Goal: Task Accomplishment & Management: Manage account settings

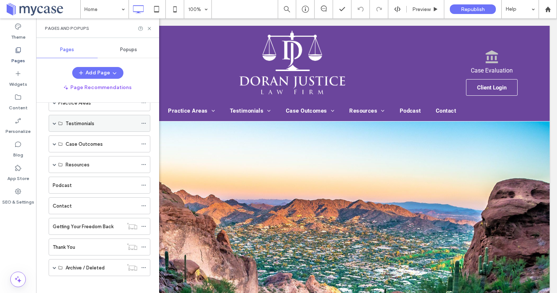
scroll to position [67, 0]
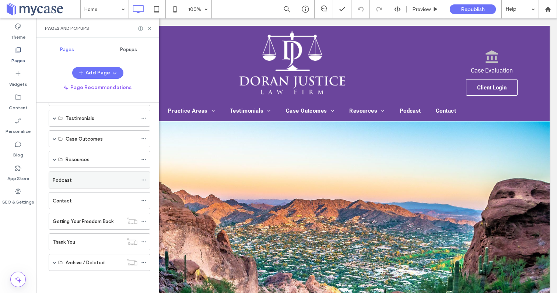
click at [68, 181] on label "Podcast" at bounding box center [62, 180] width 19 height 13
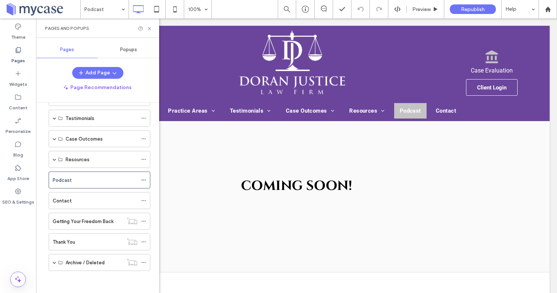
scroll to position [0, 0]
click at [149, 28] on icon at bounding box center [150, 29] width 6 height 6
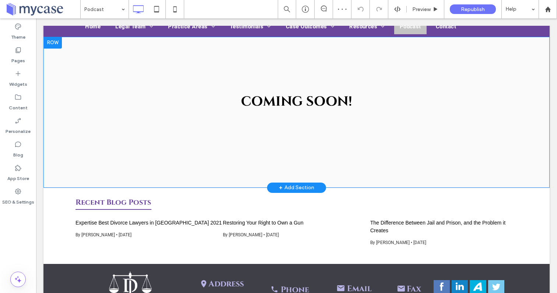
scroll to position [82, 0]
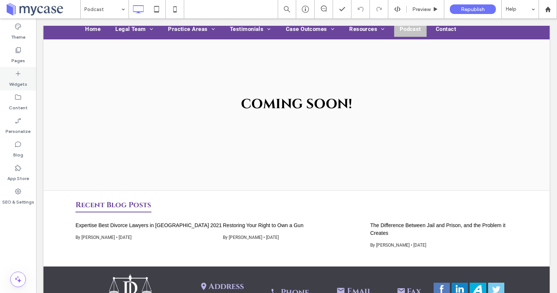
click at [18, 77] on label "Widgets" at bounding box center [18, 82] width 18 height 10
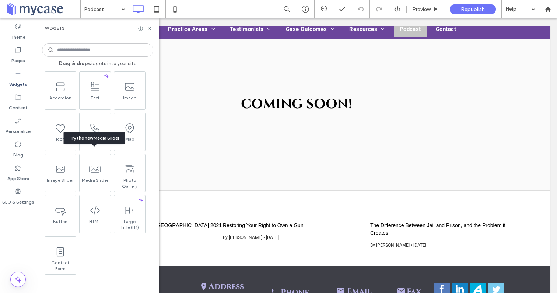
scroll to position [106, 0]
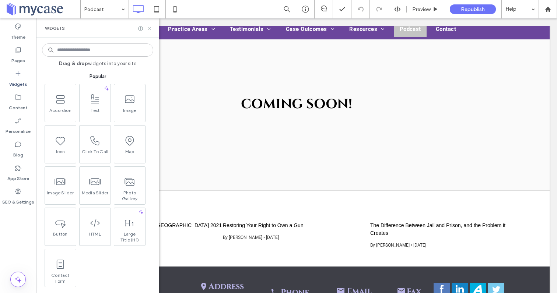
click at [147, 28] on icon at bounding box center [150, 29] width 6 height 6
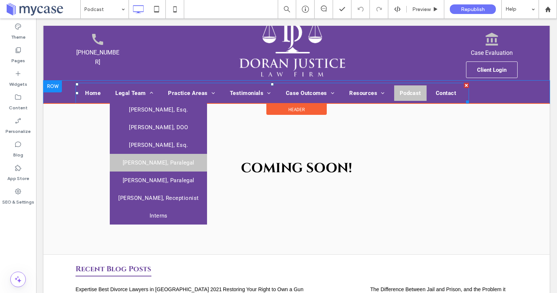
scroll to position [0, 0]
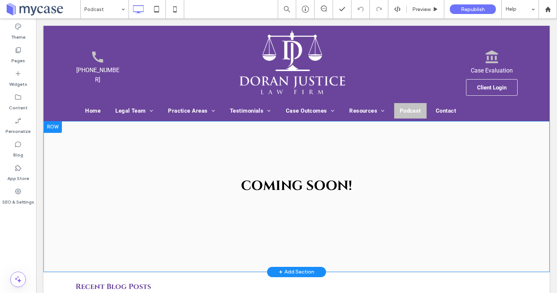
click at [53, 127] on div at bounding box center [53, 127] width 18 height 12
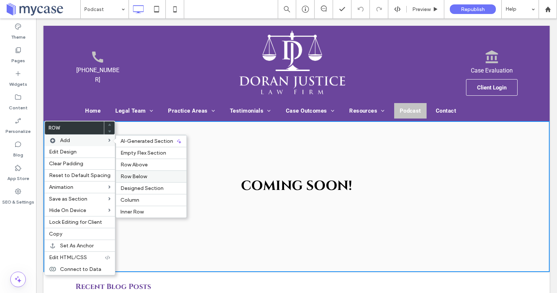
click at [131, 176] on span "Row Below" at bounding box center [134, 177] width 27 height 6
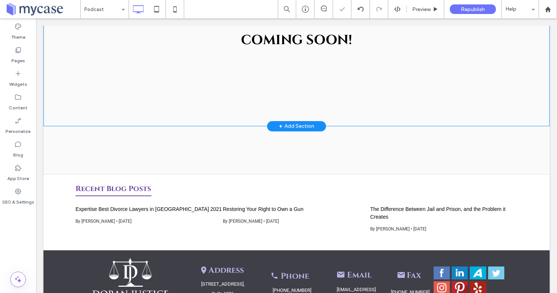
scroll to position [157, 0]
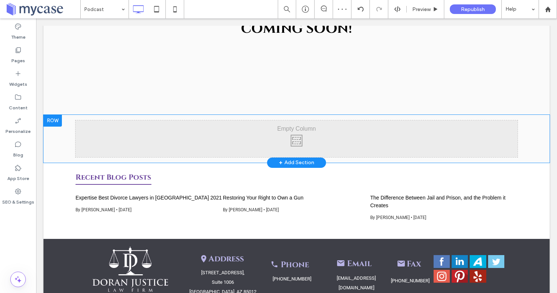
click at [117, 135] on div "Click To Paste Click To Paste" at bounding box center [297, 139] width 442 height 37
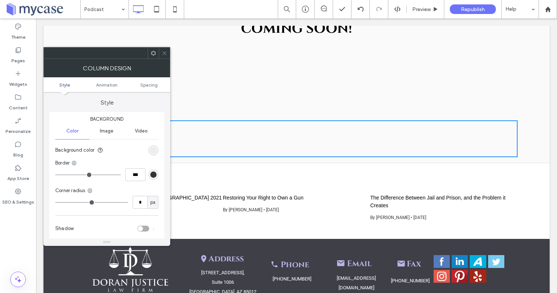
click at [163, 55] on icon at bounding box center [165, 54] width 6 height 6
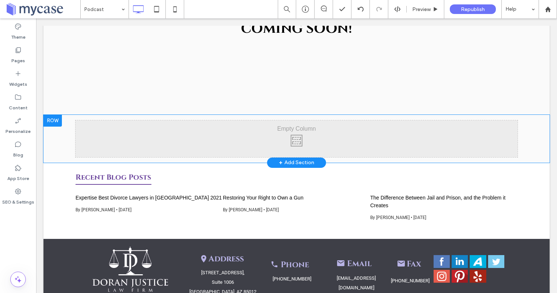
click at [68, 142] on div "Click To Paste Click To Paste Row + Add Section" at bounding box center [297, 139] width 507 height 48
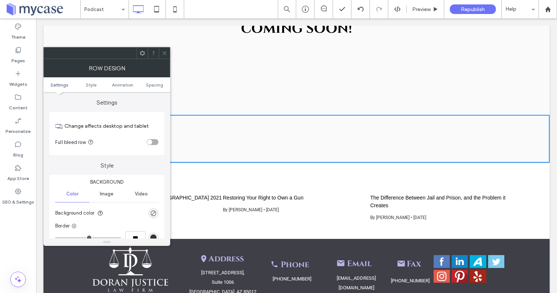
click at [166, 53] on icon at bounding box center [165, 54] width 6 height 6
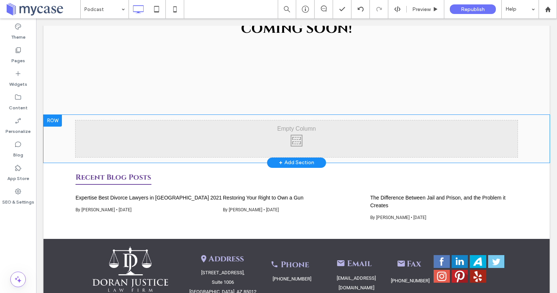
click at [58, 119] on div at bounding box center [53, 121] width 18 height 12
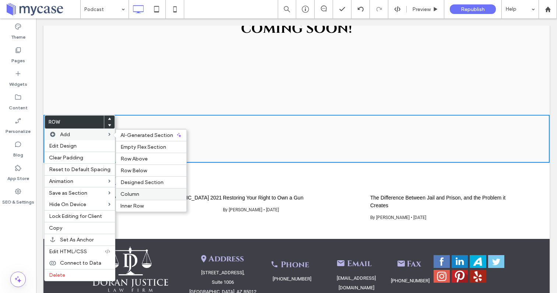
click at [129, 196] on span "Column" at bounding box center [130, 194] width 19 height 6
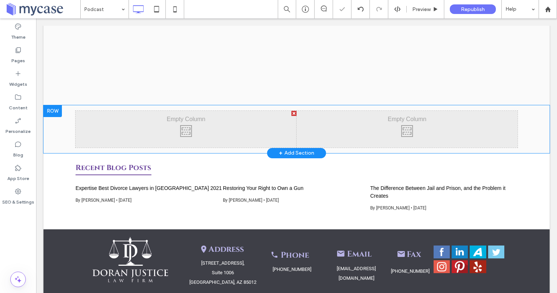
scroll to position [166, 0]
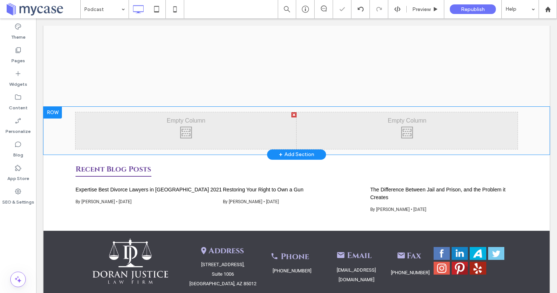
click at [170, 128] on div "Click To Paste Click To Paste" at bounding box center [186, 130] width 221 height 37
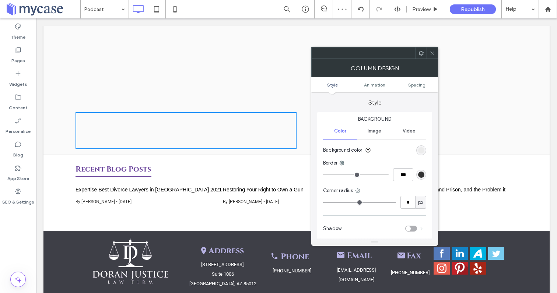
click at [431, 52] on icon at bounding box center [433, 54] width 6 height 6
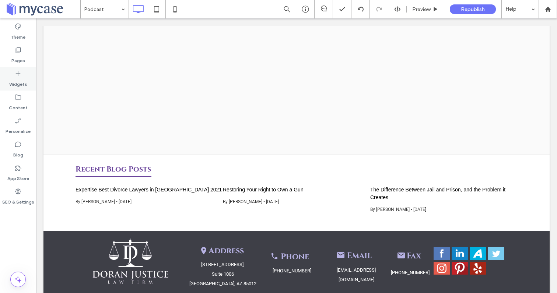
click at [15, 69] on div "Widgets" at bounding box center [18, 79] width 36 height 24
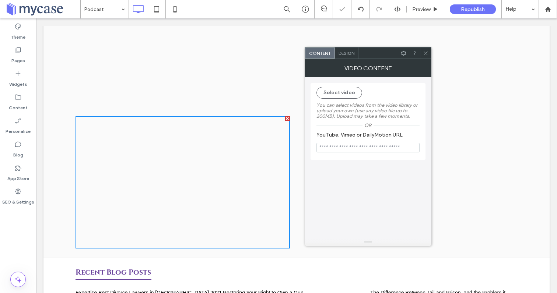
click at [329, 150] on input "YouTube, Vimeo or DailyMotion URL" at bounding box center [368, 148] width 103 height 10
paste input "**********"
type input "**********"
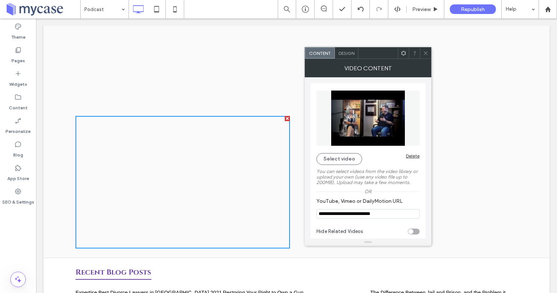
click at [427, 53] on icon at bounding box center [426, 54] width 6 height 6
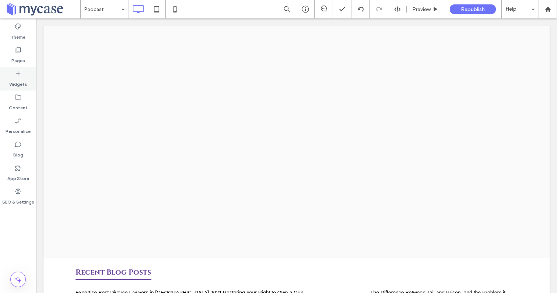
click at [17, 77] on icon at bounding box center [17, 73] width 7 height 7
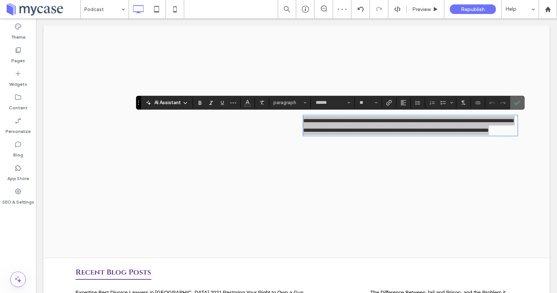
click at [518, 101] on icon "Confirm" at bounding box center [518, 103] width 6 height 6
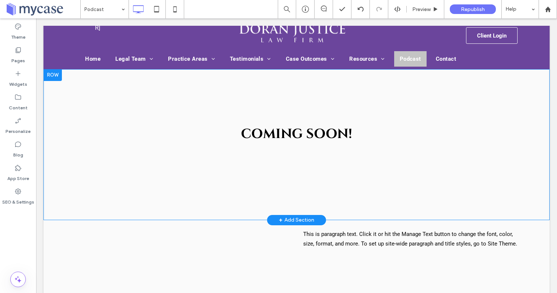
scroll to position [65, 0]
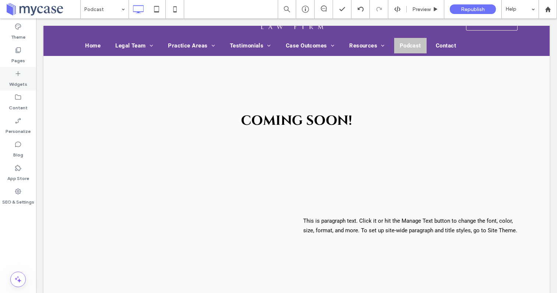
click at [18, 81] on label "Widgets" at bounding box center [18, 82] width 18 height 10
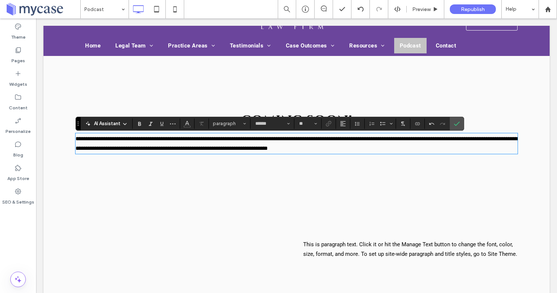
click at [361, 142] on p "**********" at bounding box center [297, 143] width 442 height 19
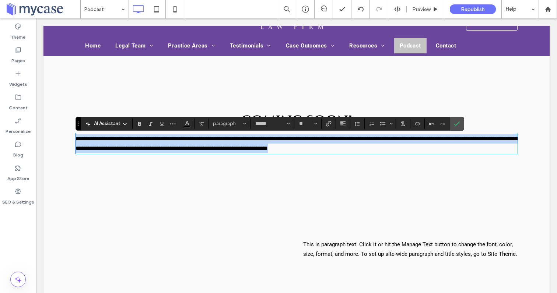
click at [361, 142] on p "**********" at bounding box center [297, 143] width 442 height 19
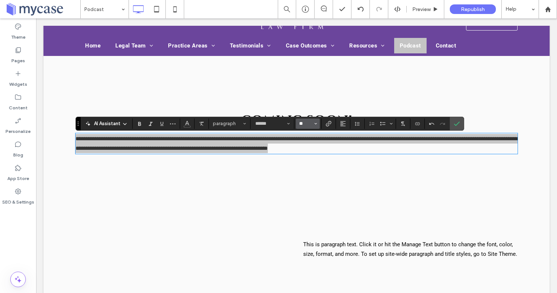
click at [312, 123] on input "**" at bounding box center [306, 124] width 14 height 6
click at [307, 198] on label "16" at bounding box center [308, 197] width 24 height 10
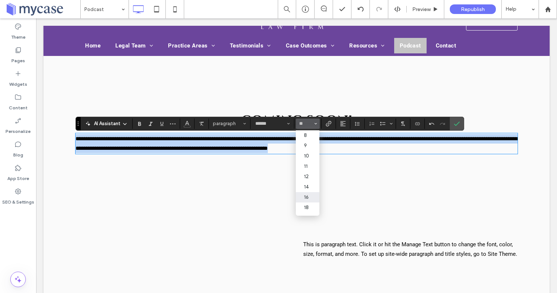
type input "**"
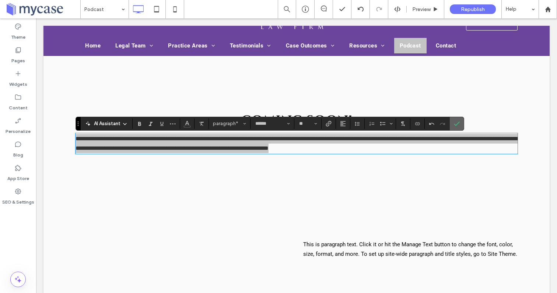
click at [455, 126] on icon "Confirm" at bounding box center [457, 124] width 6 height 6
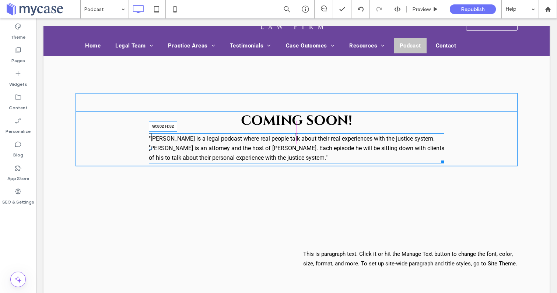
drag, startPoint x: 517, startPoint y: 152, endPoint x: 443, endPoint y: 152, distance: 73.4
click at [443, 152] on div ""[PERSON_NAME] is a legal podcast where real people talk about their real exper…" at bounding box center [297, 148] width 296 height 30
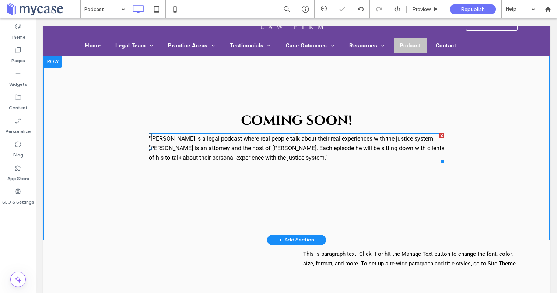
click at [164, 144] on p ""[PERSON_NAME] is a legal podcast where real people talk about their real exper…" at bounding box center [297, 148] width 296 height 29
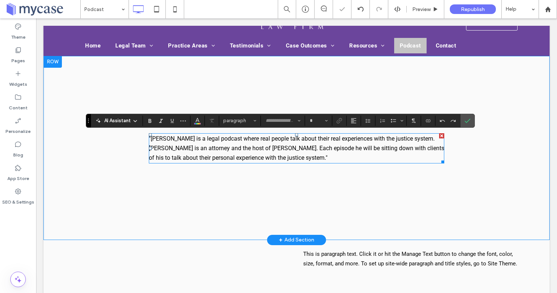
type input "******"
type input "**"
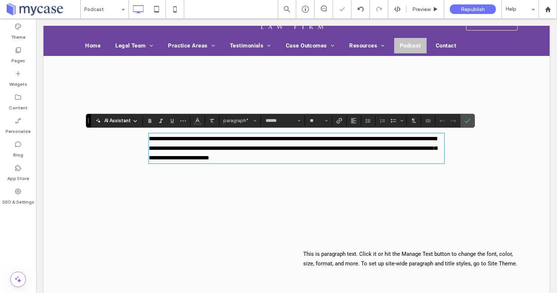
click at [151, 139] on span "**********" at bounding box center [293, 148] width 288 height 25
click at [302, 153] on p "**********" at bounding box center [297, 148] width 296 height 29
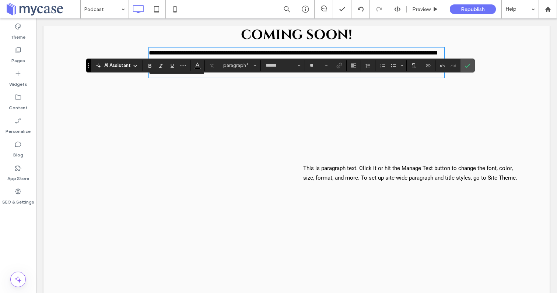
scroll to position [156, 0]
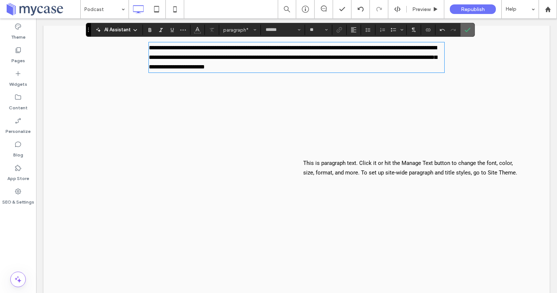
click at [466, 31] on use "Confirm" at bounding box center [468, 30] width 6 height 4
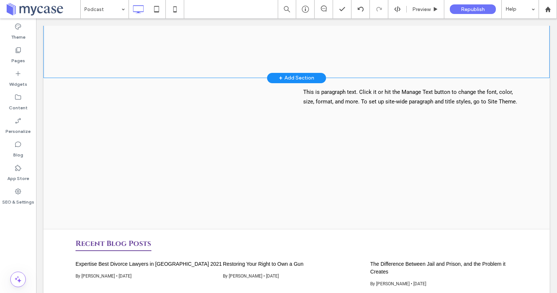
scroll to position [236, 0]
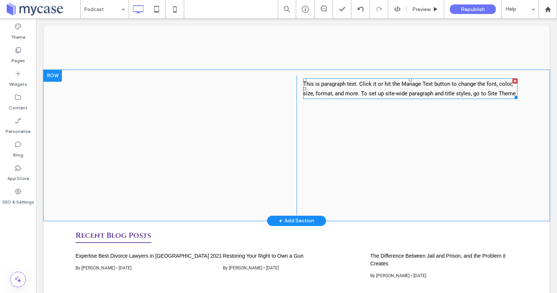
click at [515, 83] on div at bounding box center [515, 81] width 5 height 5
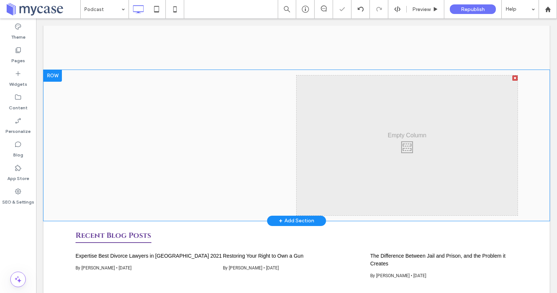
click at [516, 79] on div at bounding box center [515, 78] width 5 height 5
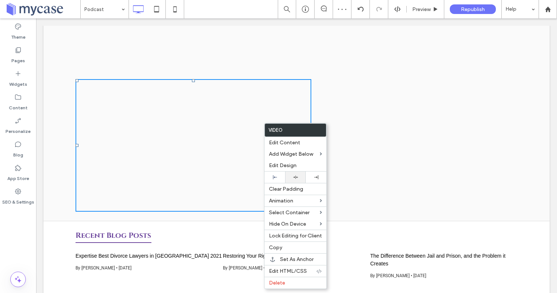
click at [293, 175] on icon at bounding box center [295, 177] width 5 height 5
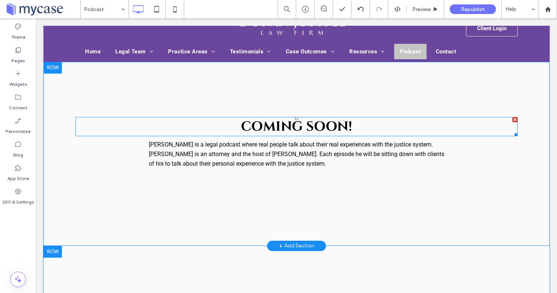
scroll to position [52, 0]
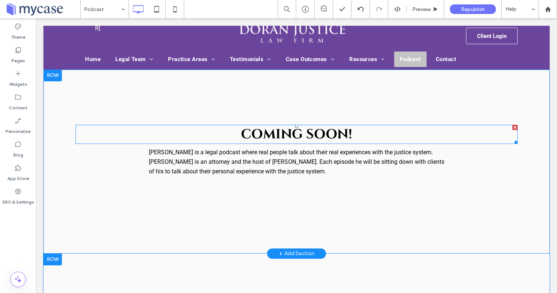
click at [289, 135] on span "COMING SOON!" at bounding box center [296, 135] width 111 height 18
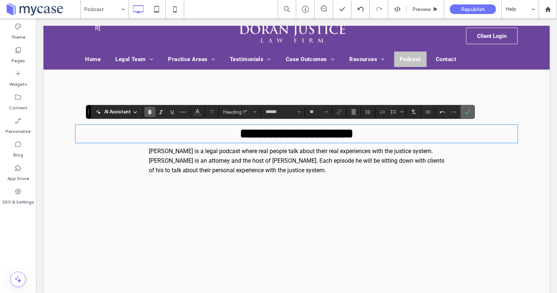
click at [469, 109] on icon "Confirm" at bounding box center [468, 112] width 6 height 6
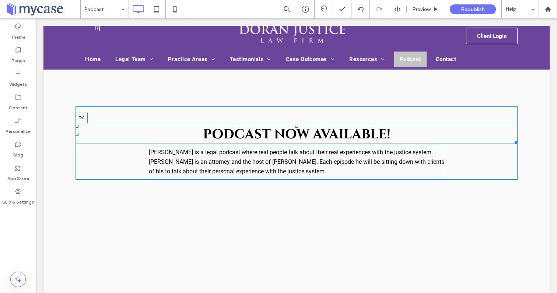
drag, startPoint x: 298, startPoint y: 126, endPoint x: 297, endPoint y: 109, distance: 16.6
click at [297, 125] on div at bounding box center [296, 126] width 3 height 3
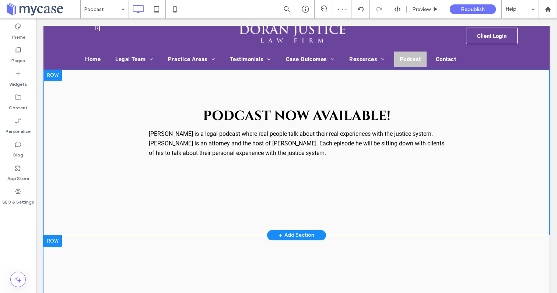
click at [55, 76] on div at bounding box center [53, 76] width 18 height 12
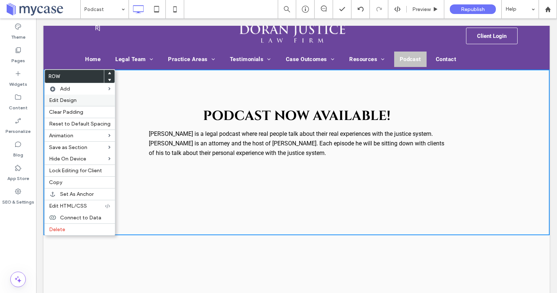
click at [88, 102] on label "Edit Design" at bounding box center [80, 100] width 62 height 6
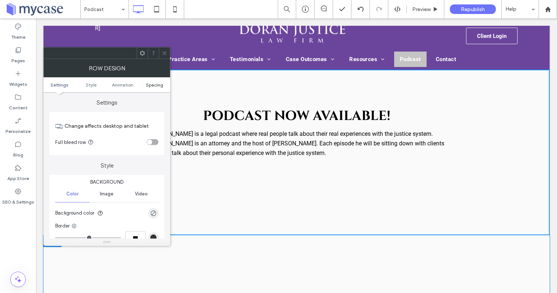
click at [154, 83] on span "Spacing" at bounding box center [154, 85] width 17 height 6
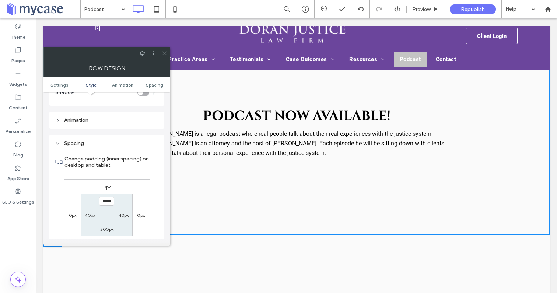
scroll to position [209, 0]
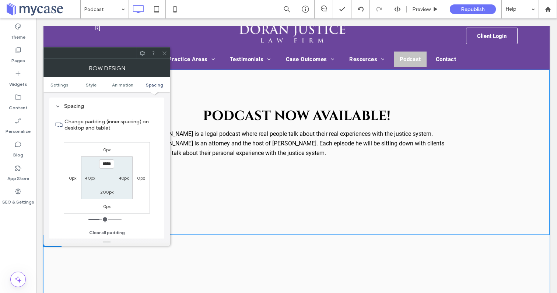
click at [106, 195] on label "200px" at bounding box center [106, 193] width 13 height 6
type input "***"
type input "**"
type input "****"
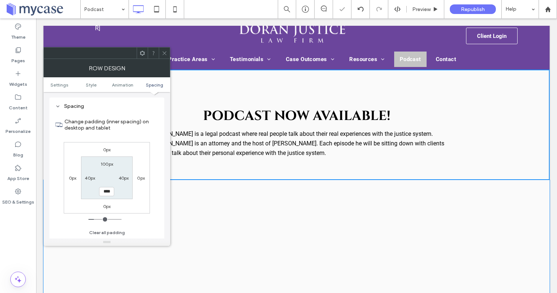
click at [164, 52] on icon at bounding box center [165, 54] width 6 height 6
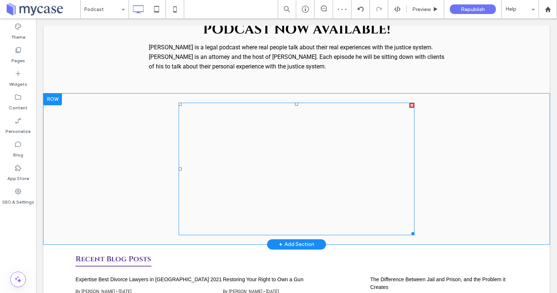
scroll to position [145, 0]
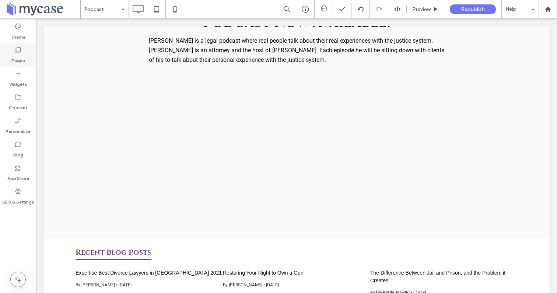
click at [19, 60] on label "Pages" at bounding box center [18, 59] width 14 height 10
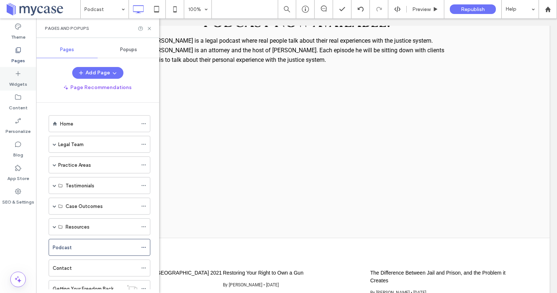
click at [17, 79] on label "Widgets" at bounding box center [18, 82] width 18 height 10
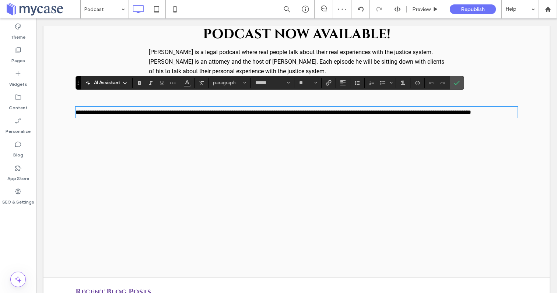
scroll to position [119, 0]
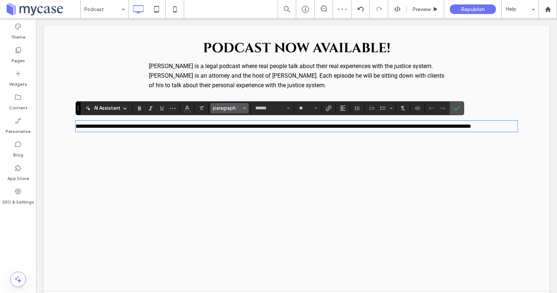
click at [223, 110] on span "paragraph" at bounding box center [227, 108] width 29 height 6
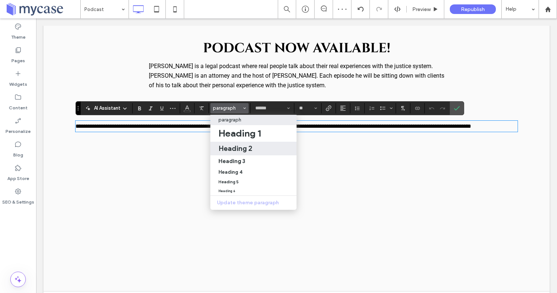
click at [235, 149] on h2 "Heading 2" at bounding box center [236, 148] width 34 height 9
type input "******"
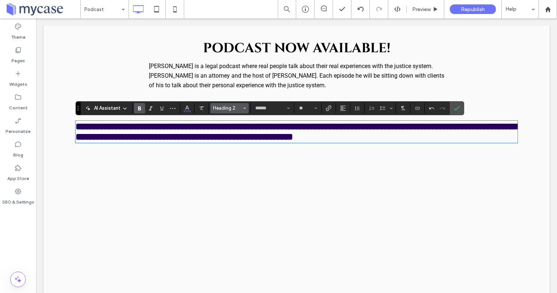
click at [222, 110] on span "Heading 2" at bounding box center [227, 108] width 29 height 6
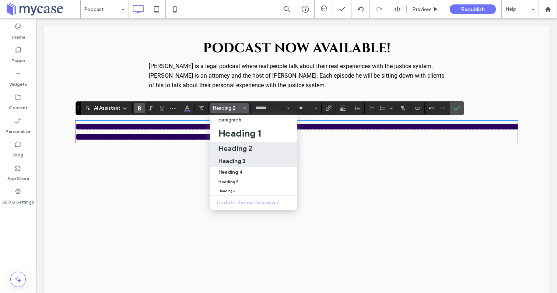
click at [231, 161] on h3 "Heading 3" at bounding box center [232, 161] width 27 height 7
type input "**"
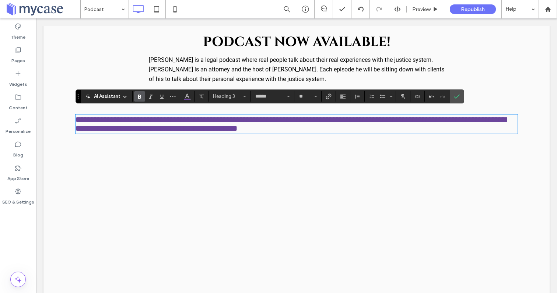
scroll to position [124, 0]
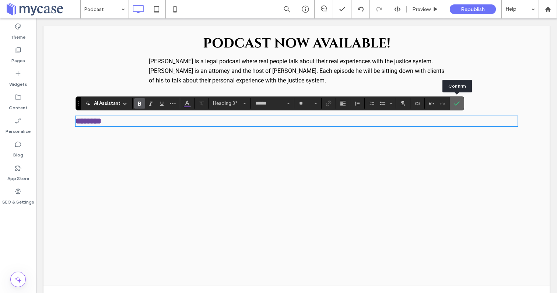
click at [455, 104] on icon "Confirm" at bounding box center [457, 104] width 6 height 6
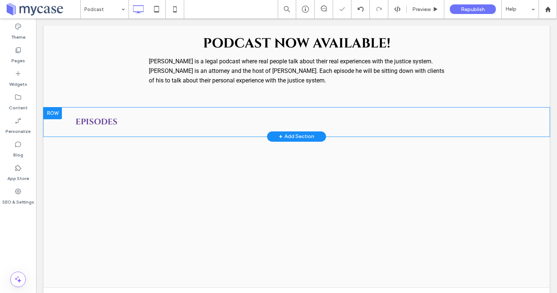
click at [308, 115] on div "Click To Paste Click To Paste EPISODES" at bounding box center [297, 122] width 442 height 18
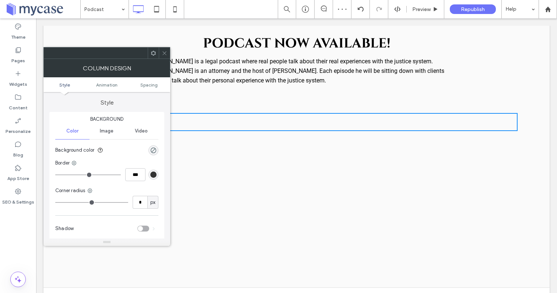
click at [164, 53] on icon at bounding box center [165, 54] width 6 height 6
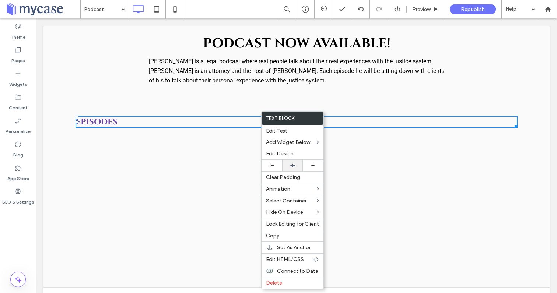
click at [290, 163] on div at bounding box center [292, 165] width 21 height 11
click at [294, 164] on icon at bounding box center [293, 165] width 5 height 5
click at [204, 124] on h3 "EPISODES" at bounding box center [297, 122] width 442 height 11
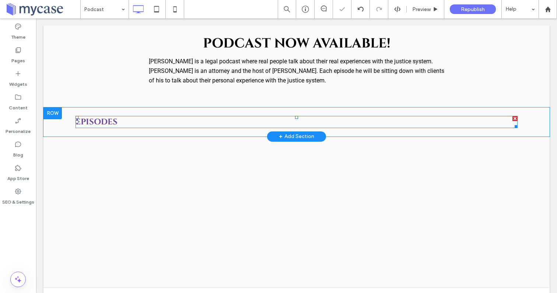
click at [204, 124] on h3 "EPISODES" at bounding box center [297, 122] width 442 height 11
click at [199, 121] on h3 "EPISODES" at bounding box center [297, 122] width 442 height 11
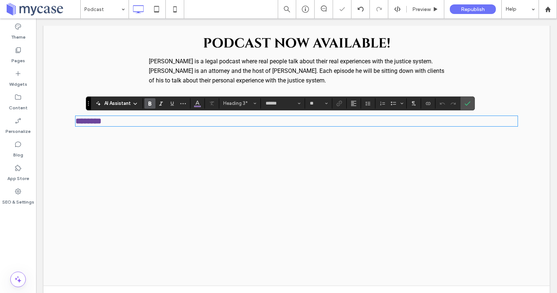
click at [199, 121] on h3 "********" at bounding box center [297, 121] width 442 height 9
click at [233, 113] on div "Click To Paste Click To Paste ********" at bounding box center [297, 121] width 442 height 16
click at [208, 121] on h3 "********" at bounding box center [297, 121] width 442 height 9
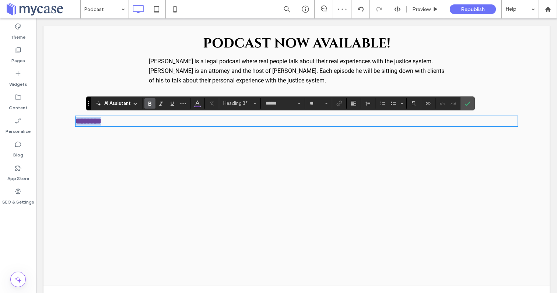
click at [208, 121] on h3 "********" at bounding box center [297, 121] width 442 height 9
click at [352, 104] on icon "Alignment" at bounding box center [354, 104] width 6 height 6
click at [357, 125] on icon "ui.textEditor.alignment.center" at bounding box center [360, 126] width 6 height 6
click at [467, 105] on use "Confirm" at bounding box center [468, 103] width 6 height 4
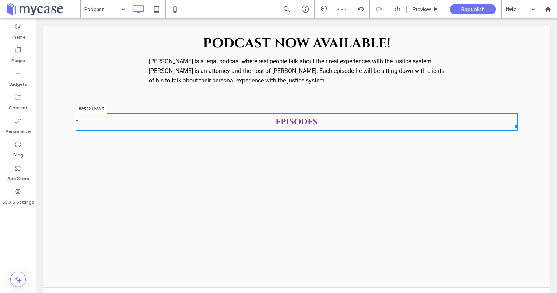
drag, startPoint x: 515, startPoint y: 126, endPoint x: 379, endPoint y: 121, distance: 136.5
click at [379, 121] on div "EPISODES W:522 H:33.5" at bounding box center [297, 122] width 442 height 12
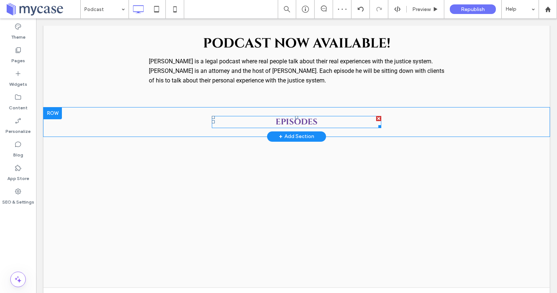
click at [298, 121] on span "EPISODES" at bounding box center [297, 122] width 42 height 11
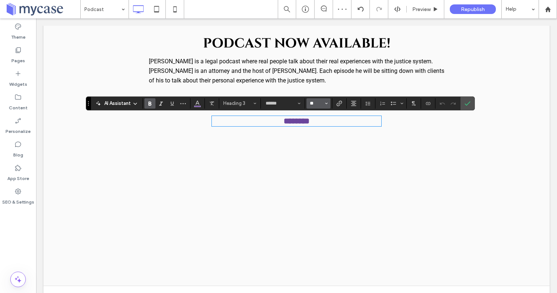
click at [319, 104] on input "**" at bounding box center [316, 104] width 14 height 6
click at [320, 169] on label "30" at bounding box center [319, 166] width 24 height 10
type input "**"
click at [466, 101] on icon "Confirm" at bounding box center [468, 104] width 6 height 6
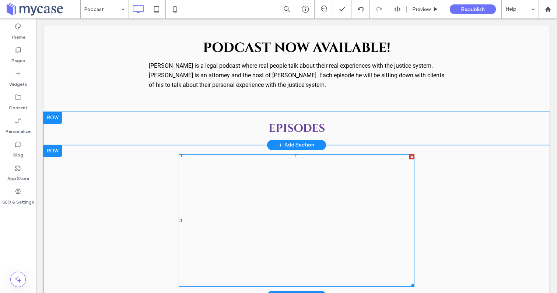
scroll to position [127, 0]
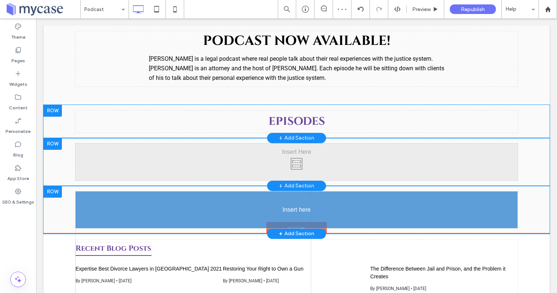
drag, startPoint x: 233, startPoint y: 226, endPoint x: 209, endPoint y: 216, distance: 25.9
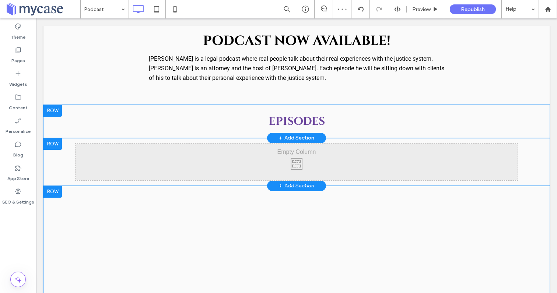
click at [58, 190] on div at bounding box center [53, 192] width 18 height 12
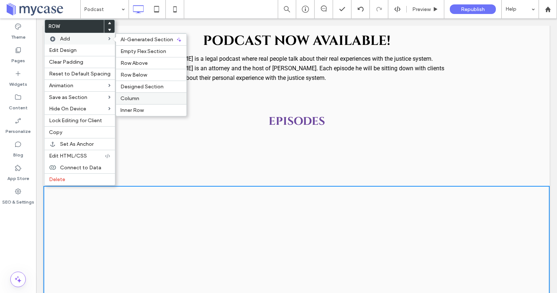
click at [133, 99] on span "Column" at bounding box center [130, 98] width 19 height 6
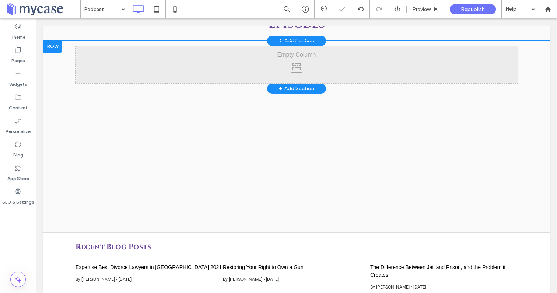
scroll to position [188, 0]
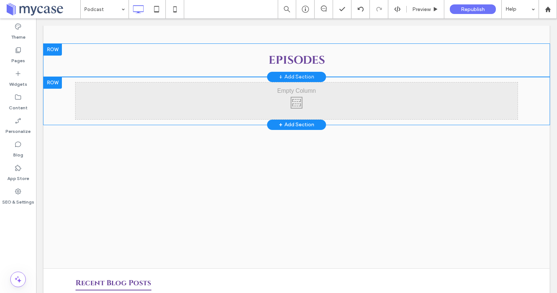
click at [57, 83] on div at bounding box center [53, 83] width 18 height 12
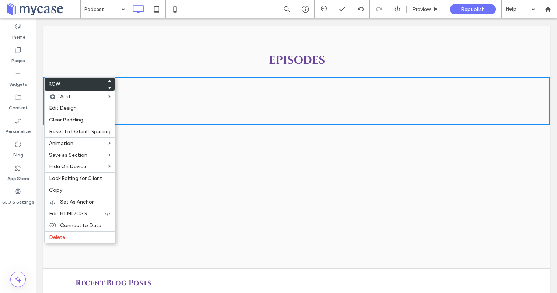
click at [108, 86] on span at bounding box center [109, 87] width 3 height 7
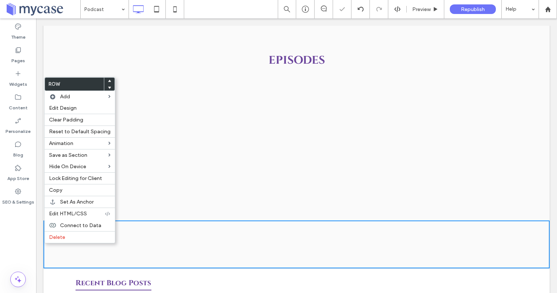
click at [339, 169] on div "Click To Paste Click To Paste" at bounding box center [407, 149] width 221 height 133
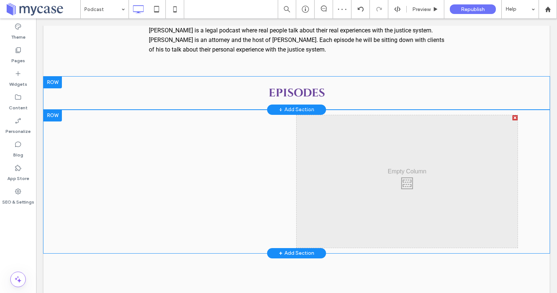
scroll to position [154, 0]
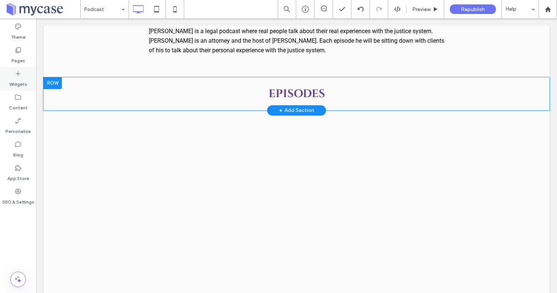
click at [21, 79] on label "Widgets" at bounding box center [18, 82] width 18 height 10
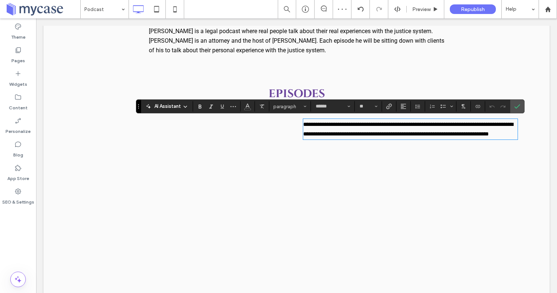
scroll to position [0, 0]
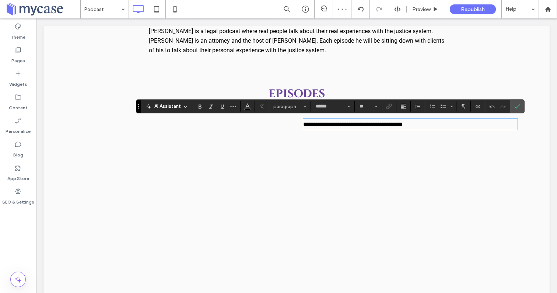
click at [390, 124] on span "**********" at bounding box center [353, 125] width 100 height 6
click at [293, 108] on span "paragraph" at bounding box center [288, 107] width 29 height 6
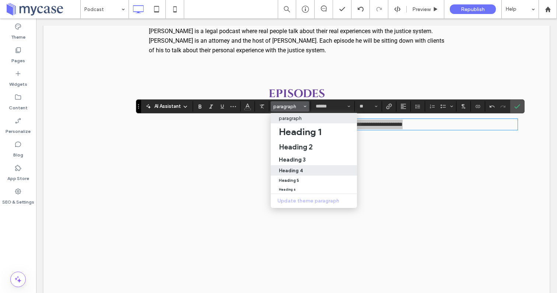
click at [299, 167] on label "Heading 4" at bounding box center [314, 171] width 86 height 10
type input "******"
type input "**"
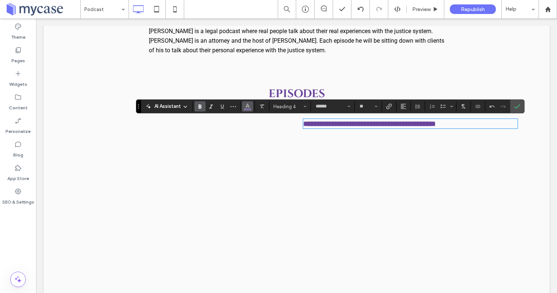
click at [247, 108] on icon "Color" at bounding box center [248, 106] width 6 height 6
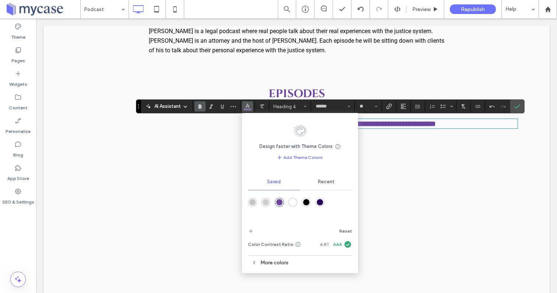
click at [304, 201] on div "rgba(0,0,0,1)" at bounding box center [306, 202] width 6 height 6
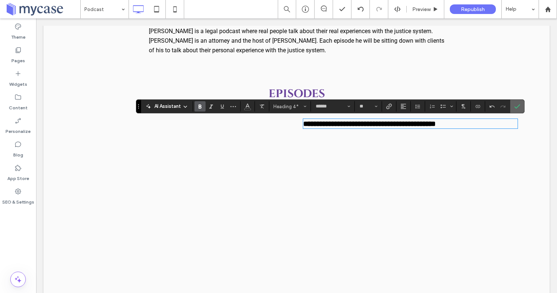
click at [519, 107] on icon "Confirm" at bounding box center [518, 107] width 6 height 6
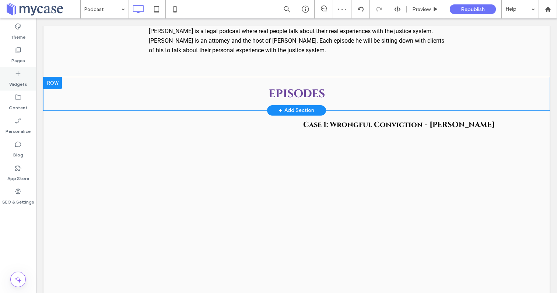
click at [20, 79] on label "Widgets" at bounding box center [18, 82] width 18 height 10
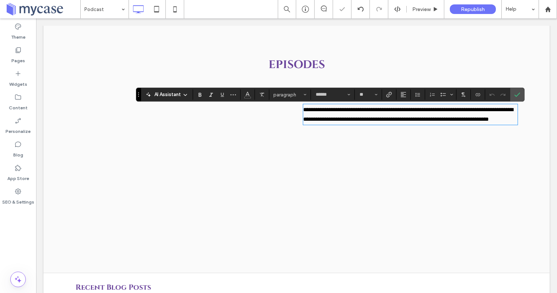
scroll to position [174, 0]
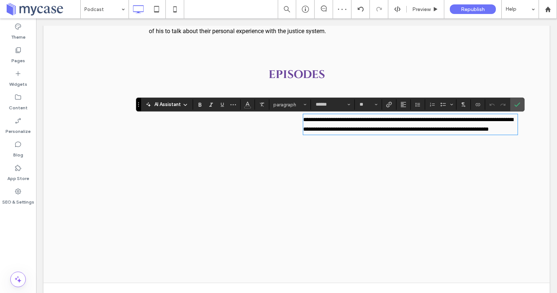
drag, startPoint x: 63, startPoint y: 120, endPoint x: 271, endPoint y: 0, distance: 239.5
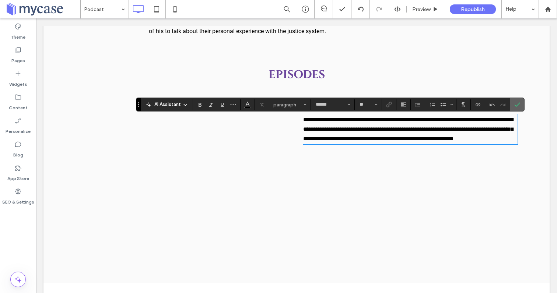
click at [516, 104] on icon "Confirm" at bounding box center [518, 105] width 6 height 6
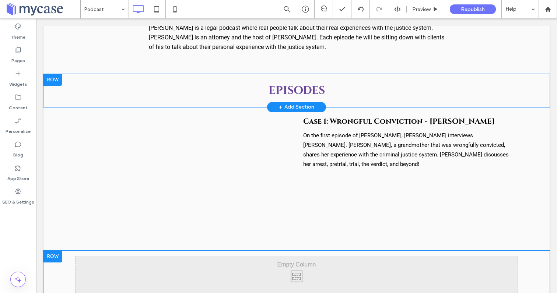
scroll to position [149, 0]
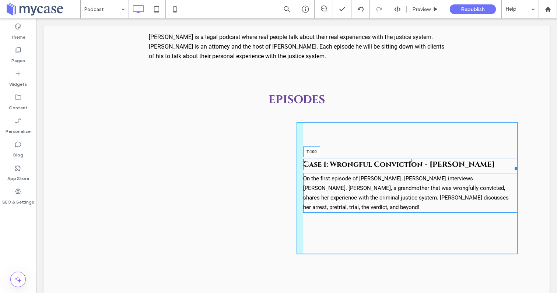
drag, startPoint x: 411, startPoint y: 126, endPoint x: 409, endPoint y: 160, distance: 34.0
click at [409, 160] on div "Case 1: Wrongful Conviction - [PERSON_NAME] T:100" at bounding box center [410, 164] width 215 height 11
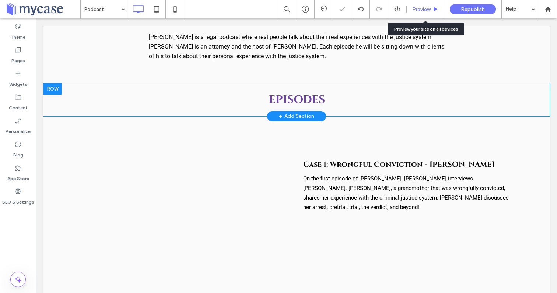
click at [422, 9] on span "Preview" at bounding box center [422, 9] width 18 height 6
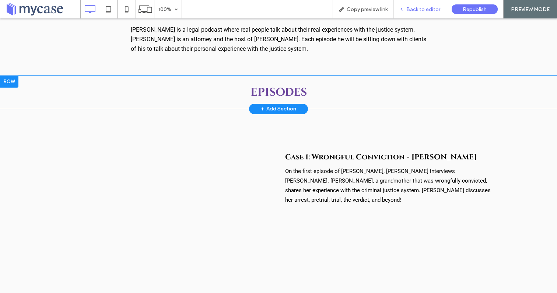
click at [430, 11] on span "Back to editor" at bounding box center [424, 9] width 34 height 6
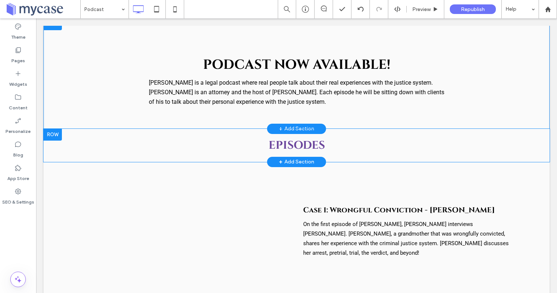
scroll to position [90, 0]
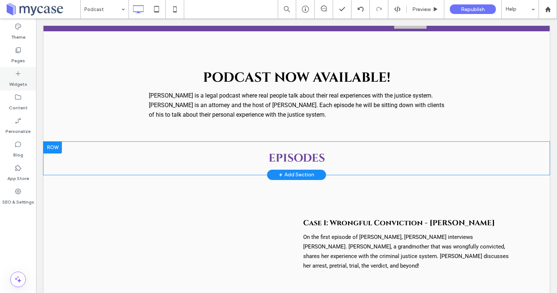
click at [21, 79] on label "Widgets" at bounding box center [18, 82] width 18 height 10
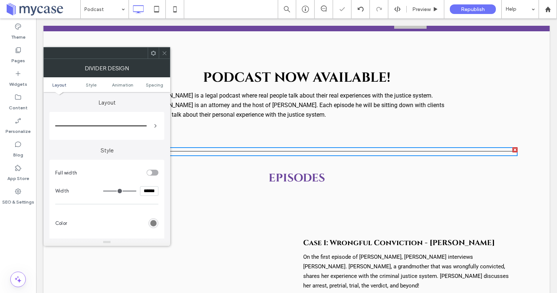
click at [145, 127] on div at bounding box center [100, 126] width 91 height 15
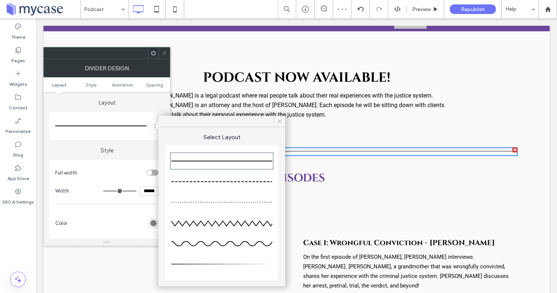
click at [282, 122] on icon at bounding box center [280, 121] width 7 height 7
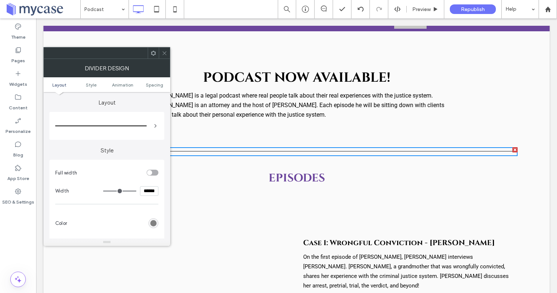
click at [163, 55] on icon at bounding box center [165, 54] width 6 height 6
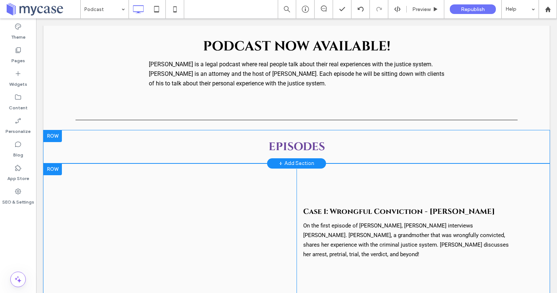
scroll to position [129, 0]
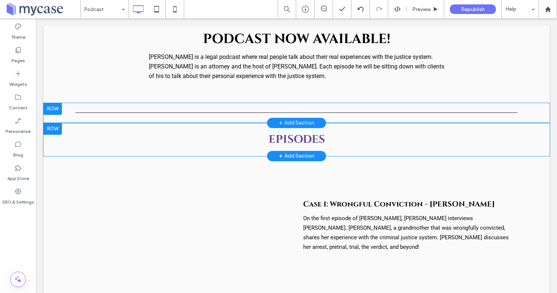
drag, startPoint x: 49, startPoint y: 108, endPoint x: 56, endPoint y: 106, distance: 7.3
click at [56, 106] on div at bounding box center [53, 109] width 18 height 12
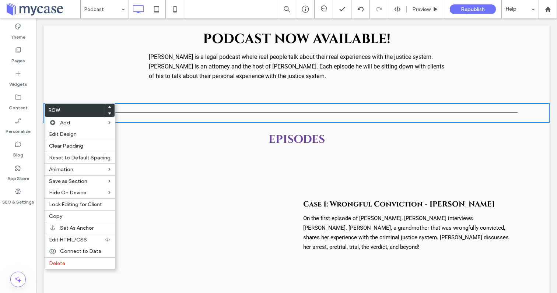
click at [136, 113] on hr at bounding box center [297, 112] width 442 height 1
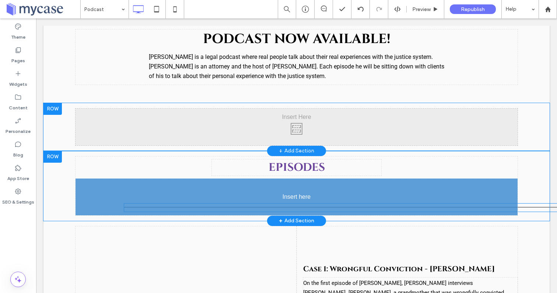
drag, startPoint x: 168, startPoint y: 112, endPoint x: 170, endPoint y: 206, distance: 93.7
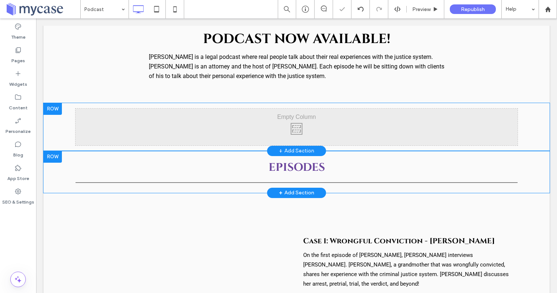
click at [55, 108] on div at bounding box center [53, 109] width 18 height 12
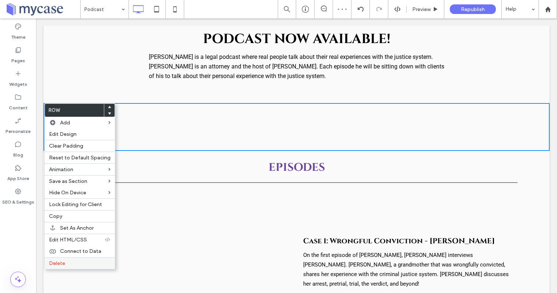
click at [58, 262] on span "Delete" at bounding box center [57, 264] width 16 height 6
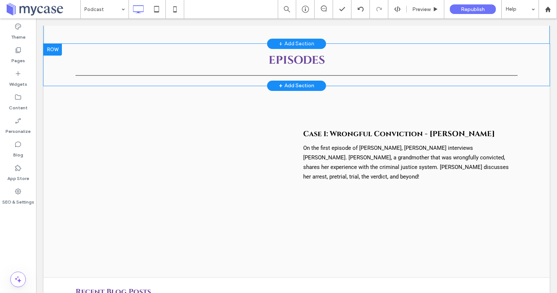
scroll to position [201, 0]
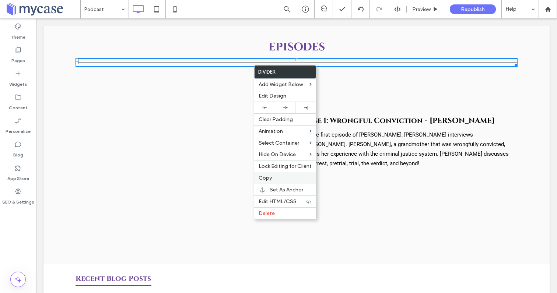
click at [267, 176] on span "Copy" at bounding box center [265, 178] width 13 height 6
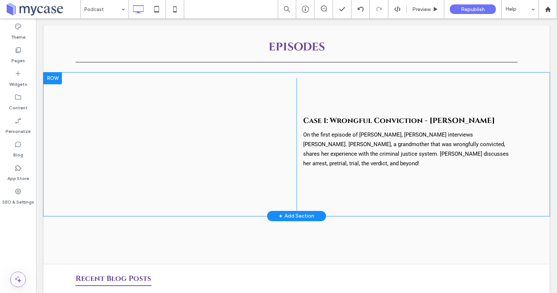
click at [65, 194] on div "Click To Paste Click To Paste Click To Paste Click To Paste Case 1: Wrongful Co…" at bounding box center [297, 145] width 507 height 144
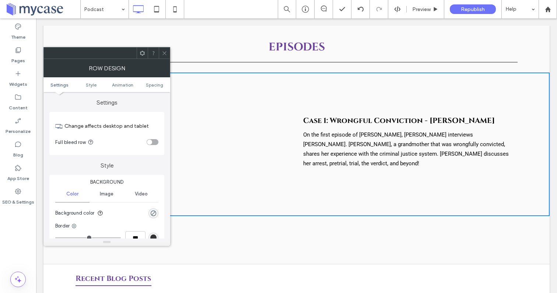
click at [166, 53] on icon at bounding box center [165, 54] width 6 height 6
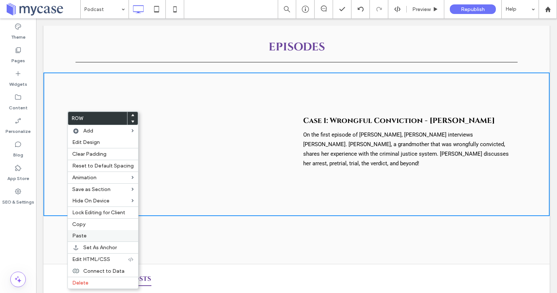
click at [80, 234] on span "Paste" at bounding box center [79, 236] width 14 height 6
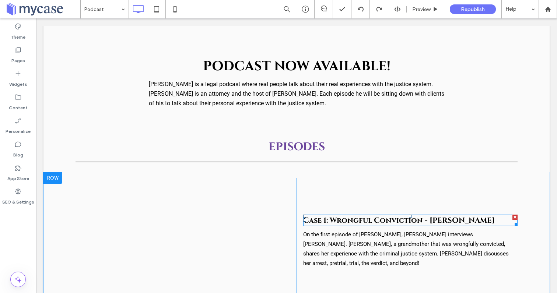
scroll to position [144, 0]
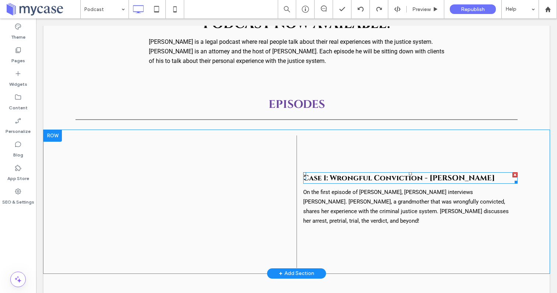
click at [373, 178] on span "Case 1: Wrongful Conviction - [PERSON_NAME]" at bounding box center [399, 178] width 192 height 10
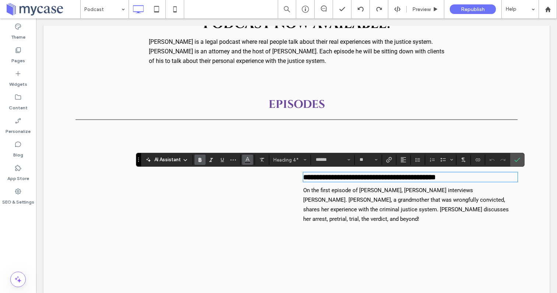
click at [253, 159] on button "Color" at bounding box center [247, 160] width 11 height 10
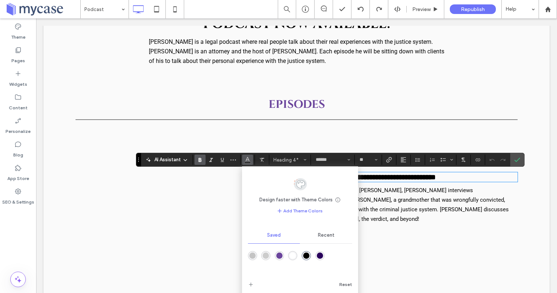
drag, startPoint x: 278, startPoint y: 259, endPoint x: 243, endPoint y: 241, distance: 39.9
click at [278, 259] on div "rgba(107,69,156,1)" at bounding box center [279, 255] width 9 height 9
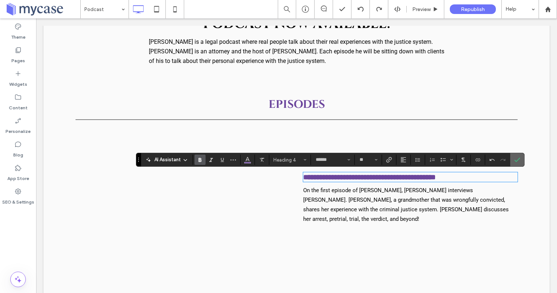
click at [518, 160] on use "Confirm" at bounding box center [518, 160] width 6 height 4
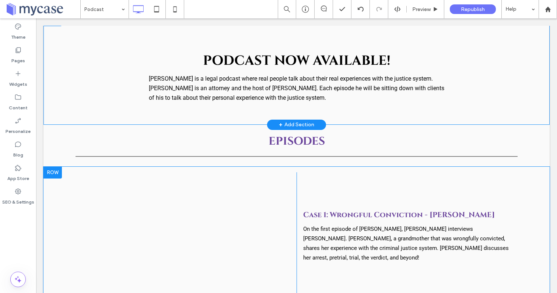
scroll to position [101, 0]
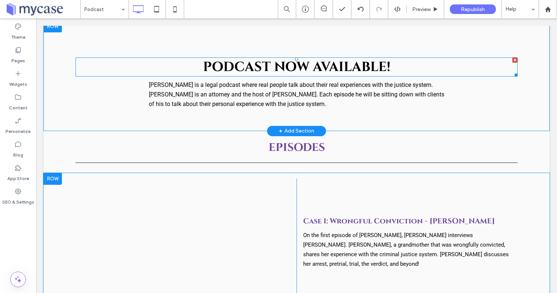
click at [306, 66] on span "PODCAST NOW AVAILABLE!" at bounding box center [297, 67] width 188 height 18
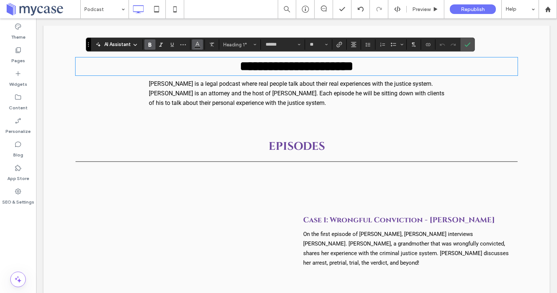
click at [201, 43] on button "Color" at bounding box center [197, 44] width 11 height 10
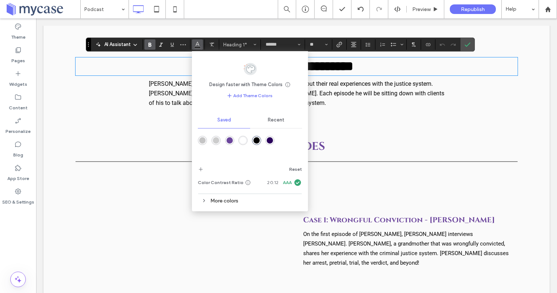
click at [229, 135] on div at bounding box center [250, 146] width 104 height 28
click at [229, 142] on div "rgba(107,69,156,1)" at bounding box center [230, 141] width 6 height 6
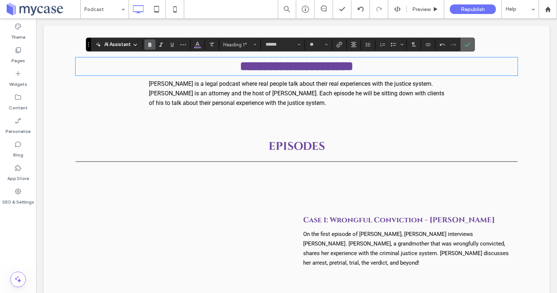
click at [465, 42] on icon "Confirm" at bounding box center [468, 45] width 6 height 6
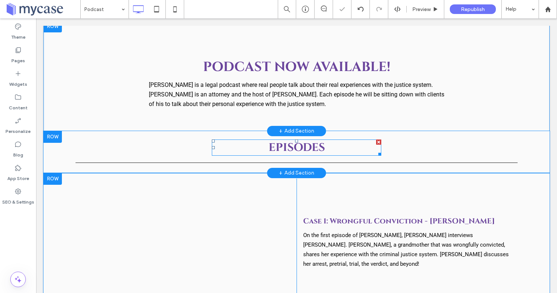
click at [300, 150] on span "EPISODES" at bounding box center [297, 147] width 56 height 15
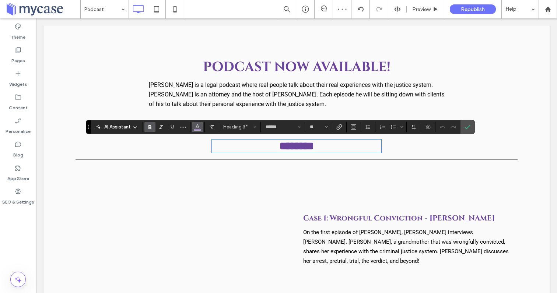
click at [194, 130] on button "Color" at bounding box center [197, 127] width 11 height 10
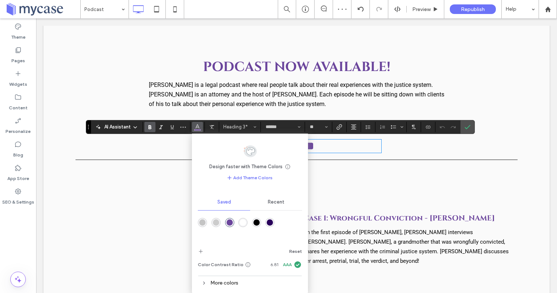
click at [258, 224] on div "rgba(0,0,0,1)" at bounding box center [257, 223] width 6 height 6
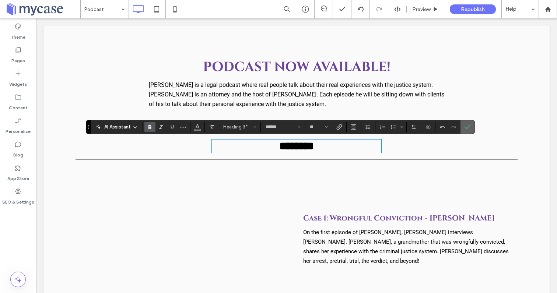
click at [472, 128] on label "Confirm" at bounding box center [467, 127] width 11 height 13
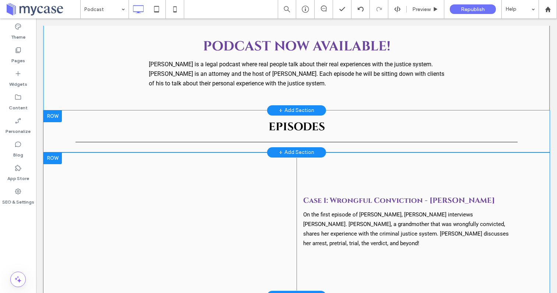
scroll to position [138, 0]
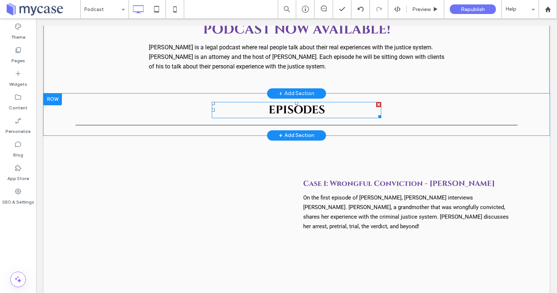
click at [377, 105] on div at bounding box center [378, 104] width 5 height 5
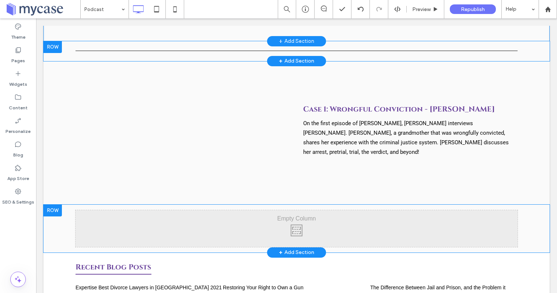
scroll to position [189, 0]
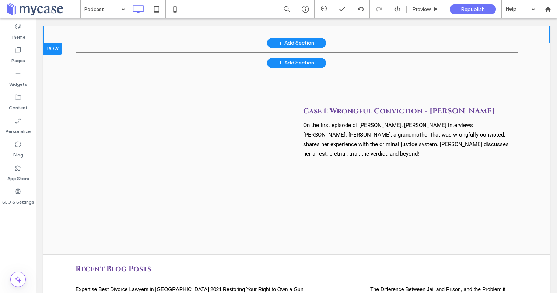
click at [55, 50] on div at bounding box center [53, 49] width 18 height 12
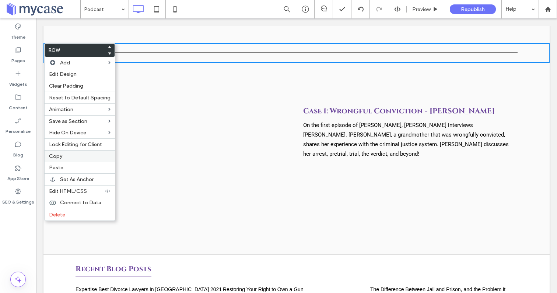
click at [55, 160] on span "Copy" at bounding box center [55, 156] width 13 height 6
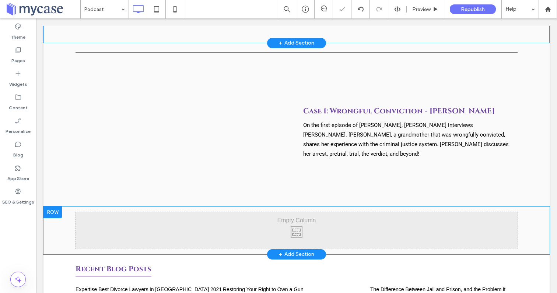
click at [53, 213] on div at bounding box center [53, 213] width 18 height 12
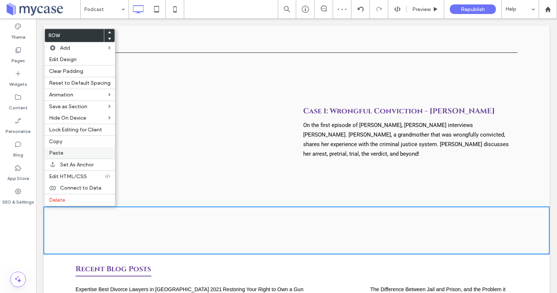
click at [65, 153] on label "Paste" at bounding box center [80, 153] width 62 height 6
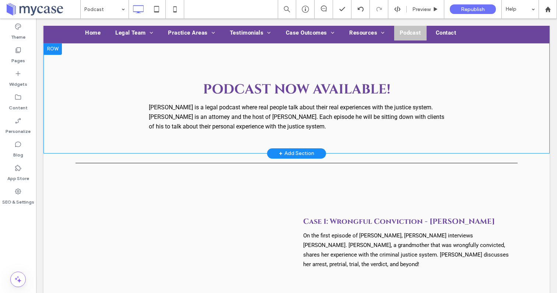
scroll to position [74, 0]
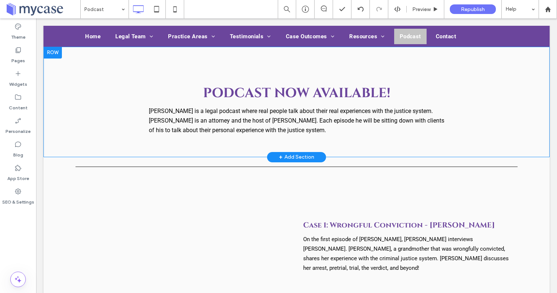
click at [54, 51] on div at bounding box center [53, 53] width 18 height 12
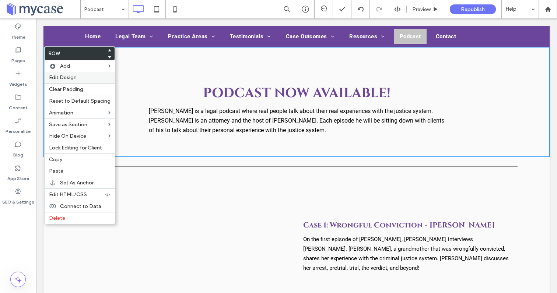
click at [77, 78] on label "Edit Design" at bounding box center [80, 77] width 62 height 6
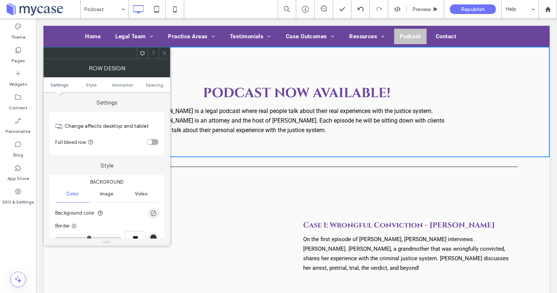
click at [153, 80] on ul "Settings Style Animation Spacing" at bounding box center [107, 84] width 127 height 15
click at [153, 81] on ul "Settings Style Animation Spacing" at bounding box center [107, 84] width 127 height 15
click at [151, 86] on span "Spacing" at bounding box center [154, 85] width 17 height 6
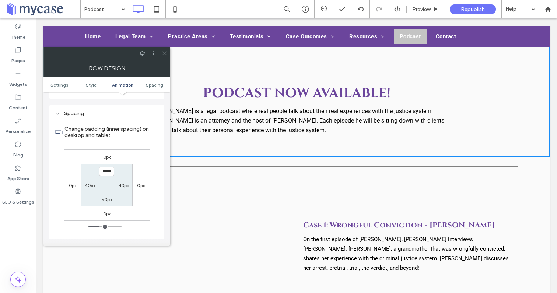
scroll to position [209, 0]
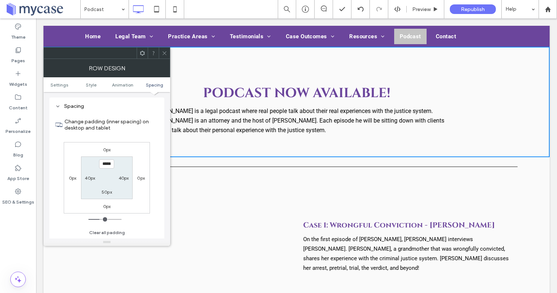
click at [107, 192] on label "50px" at bounding box center [107, 193] width 10 height 6
type input "**"
click at [104, 194] on input "****" at bounding box center [106, 191] width 15 height 9
type input "****"
type input "**"
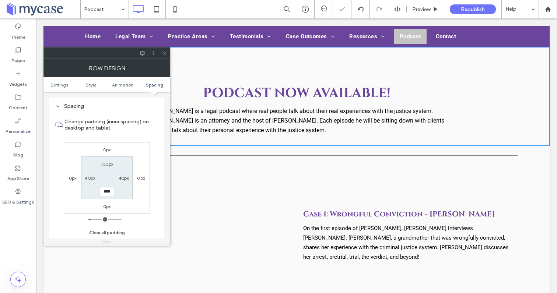
click at [163, 51] on icon at bounding box center [165, 54] width 6 height 6
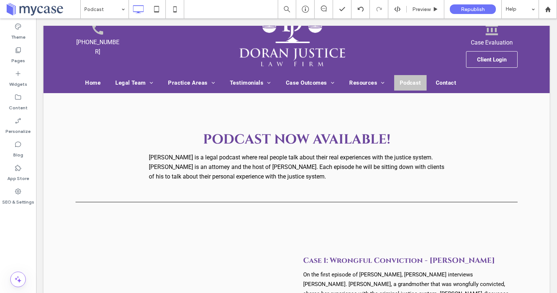
scroll to position [17, 0]
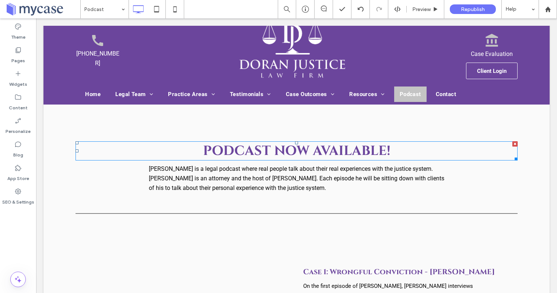
click at [351, 151] on span "PODCAST NOW AVAILABLE!" at bounding box center [297, 151] width 188 height 18
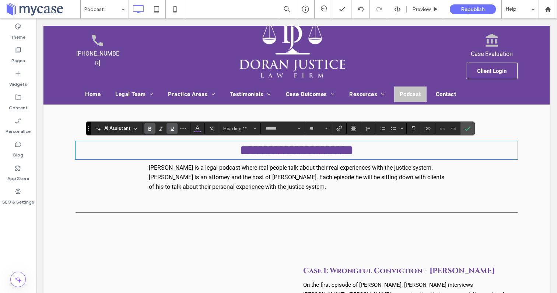
click at [169, 131] on icon "Underline" at bounding box center [172, 129] width 6 height 6
click at [467, 128] on icon "Confirm" at bounding box center [468, 129] width 6 height 6
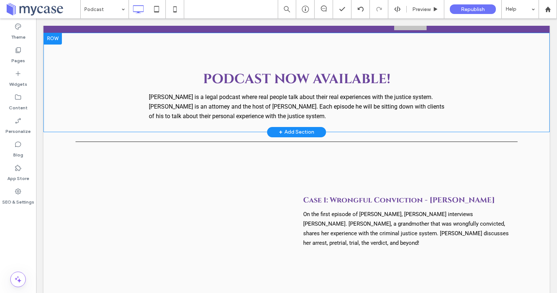
scroll to position [97, 0]
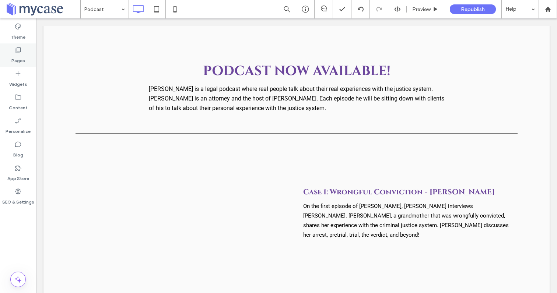
click at [17, 55] on label "Pages" at bounding box center [18, 59] width 14 height 10
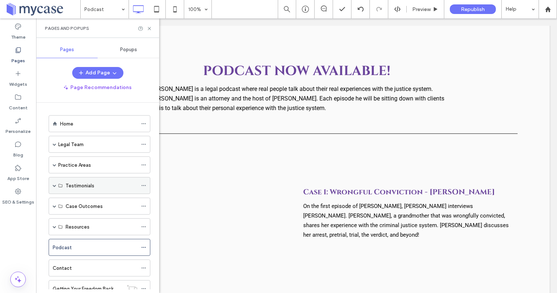
click at [72, 187] on label "Testimonials" at bounding box center [80, 186] width 29 height 13
click at [51, 183] on div "Testimonials" at bounding box center [100, 185] width 102 height 17
click at [56, 185] on div "Testimonials" at bounding box center [100, 185] width 102 height 17
click at [54, 185] on span at bounding box center [55, 186] width 4 height 4
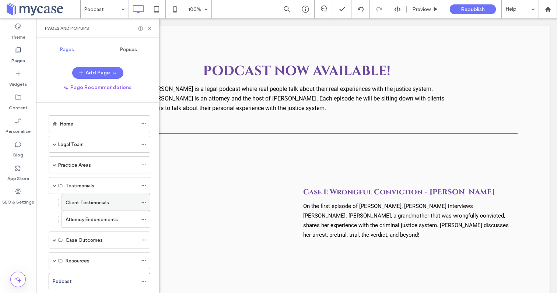
click at [81, 205] on label "Client Testimonials" at bounding box center [88, 203] width 44 height 13
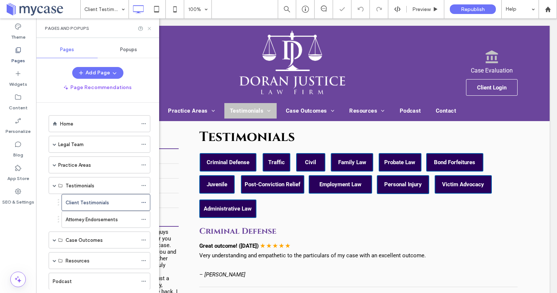
click at [151, 28] on icon at bounding box center [150, 29] width 6 height 6
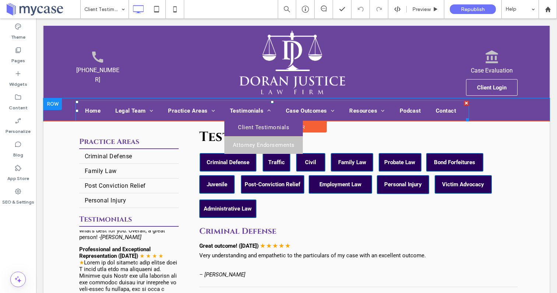
click at [245, 143] on span "Attorney Endorsements" at bounding box center [264, 145] width 62 height 7
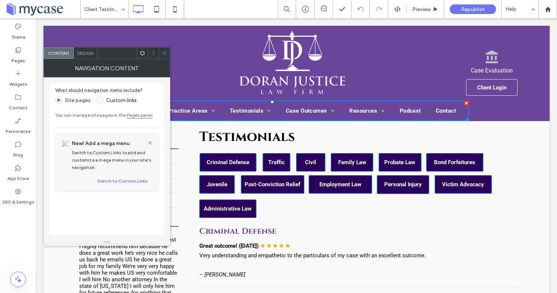
click at [164, 53] on use at bounding box center [165, 53] width 4 height 4
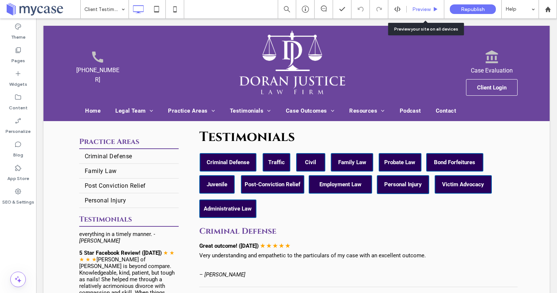
click at [417, 11] on span "Preview" at bounding box center [422, 9] width 18 height 6
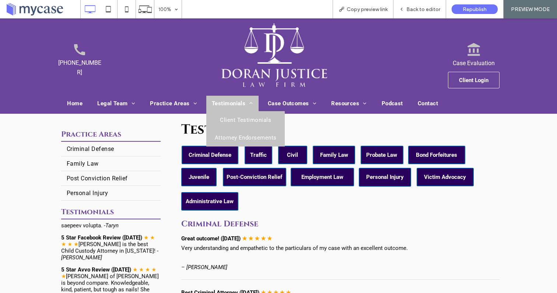
click at [232, 129] on link "Attorney Endorsements" at bounding box center [245, 138] width 79 height 18
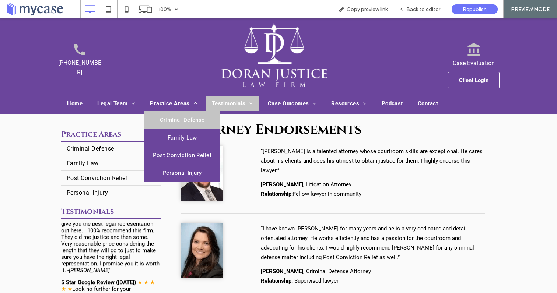
click at [176, 114] on link "Criminal Defense" at bounding box center [183, 120] width 76 height 18
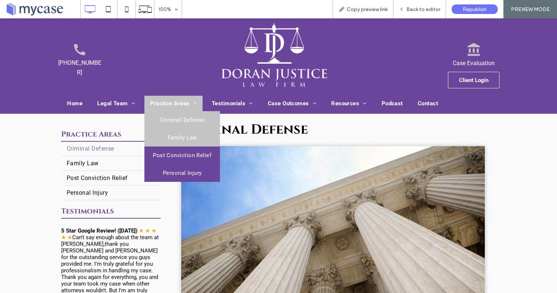
click at [177, 139] on span "Family Law" at bounding box center [182, 138] width 29 height 7
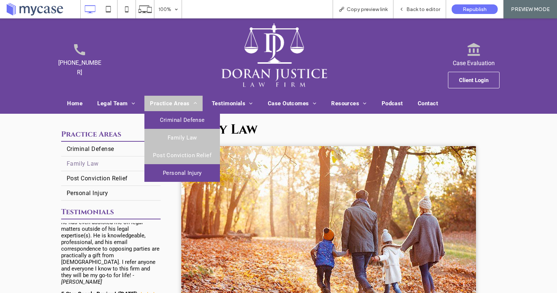
click at [179, 153] on span "Post Conviction Relief" at bounding box center [182, 155] width 59 height 7
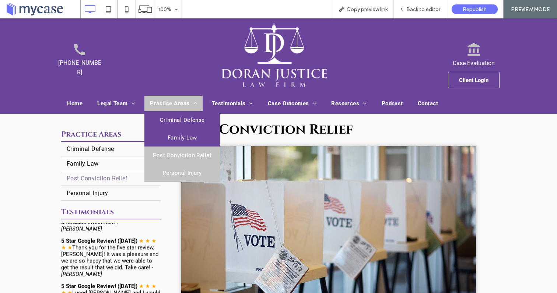
click at [173, 167] on link "Personal Injury" at bounding box center [183, 173] width 76 height 18
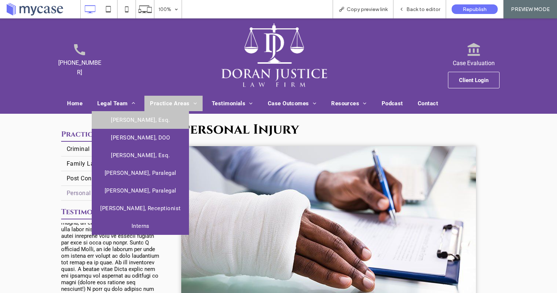
click at [127, 116] on link "[PERSON_NAME], Esq." at bounding box center [140, 120] width 97 height 18
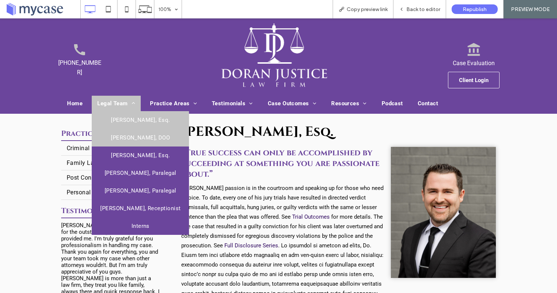
click at [122, 140] on span "[PERSON_NAME], DOO" at bounding box center [140, 138] width 59 height 7
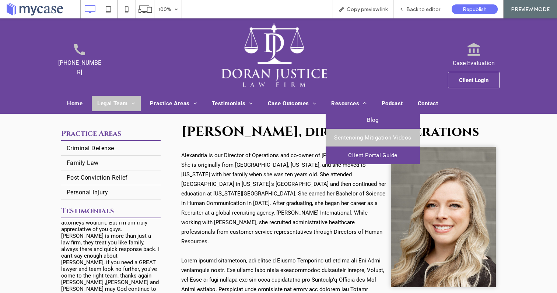
click at [353, 135] on span "Sentencing Mitigation Videos" at bounding box center [372, 138] width 77 height 7
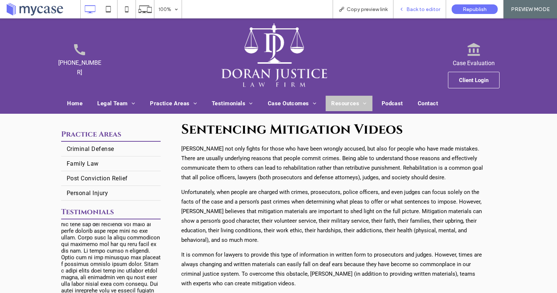
click at [418, 13] on div "Back to editor" at bounding box center [420, 9] width 53 height 18
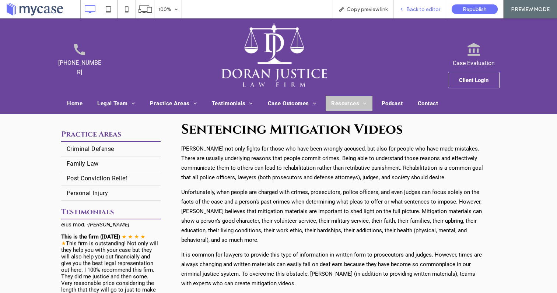
click at [410, 8] on span "Back to editor" at bounding box center [424, 9] width 34 height 6
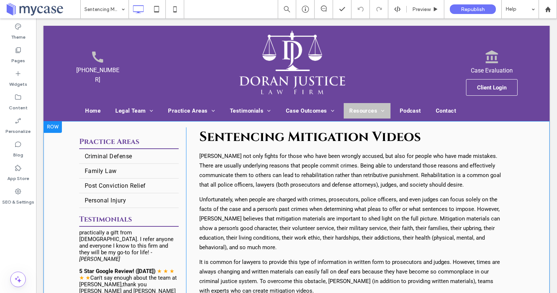
click at [54, 129] on div at bounding box center [53, 127] width 18 height 12
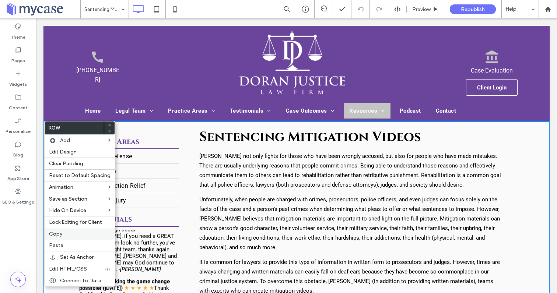
click at [65, 237] on label "Copy" at bounding box center [80, 234] width 62 height 6
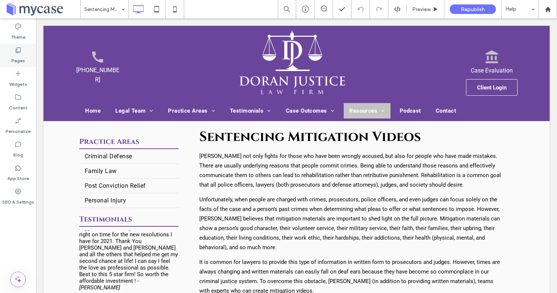
click at [19, 48] on icon at bounding box center [17, 49] width 7 height 7
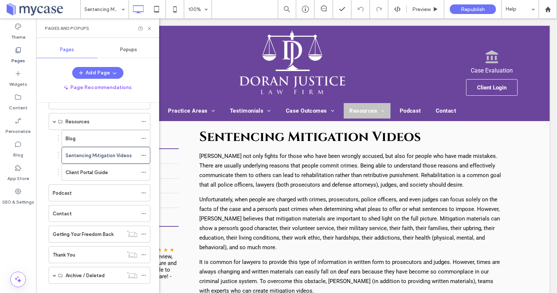
scroll to position [356, 0]
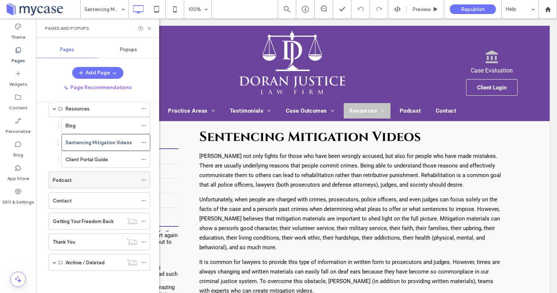
click at [73, 181] on div "Podcast" at bounding box center [95, 181] width 85 height 8
click at [151, 28] on icon at bounding box center [150, 29] width 6 height 6
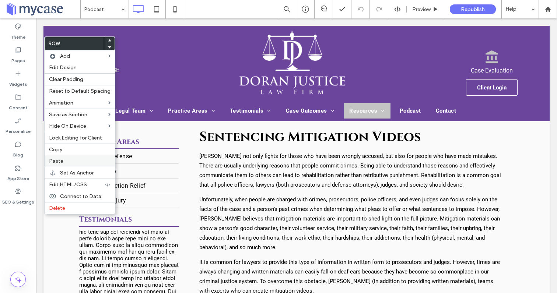
click at [58, 161] on span "Paste" at bounding box center [56, 161] width 14 height 6
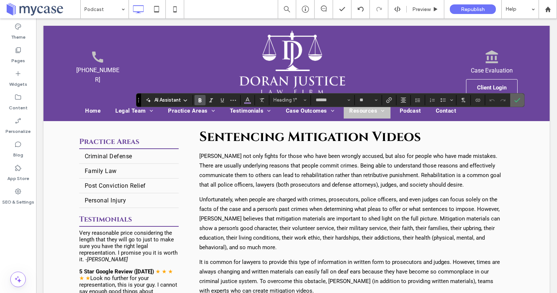
click at [518, 99] on icon "Confirm" at bounding box center [518, 100] width 6 height 6
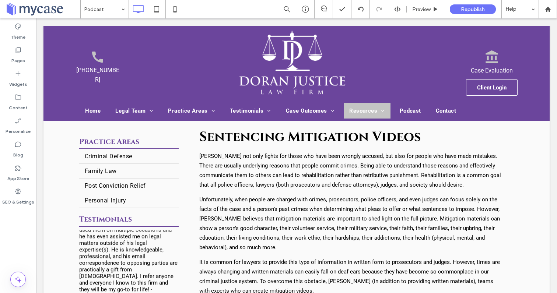
type input "******"
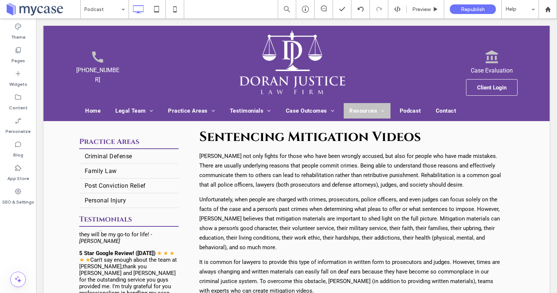
type input "**"
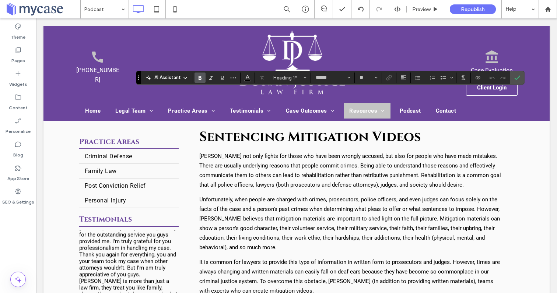
type input "******"
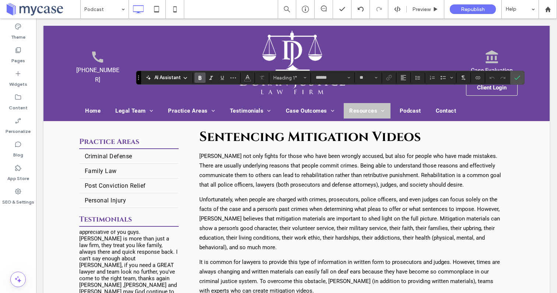
type input "**"
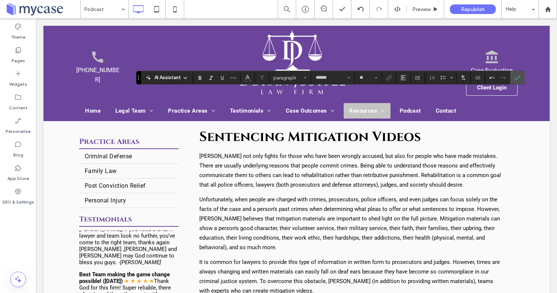
type input "******"
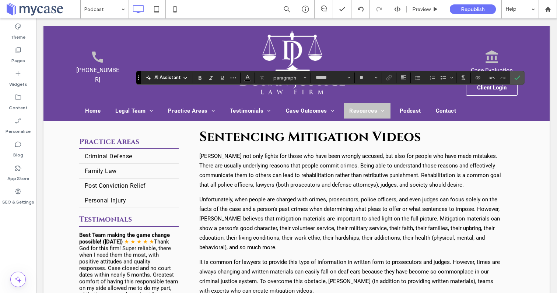
type input "**"
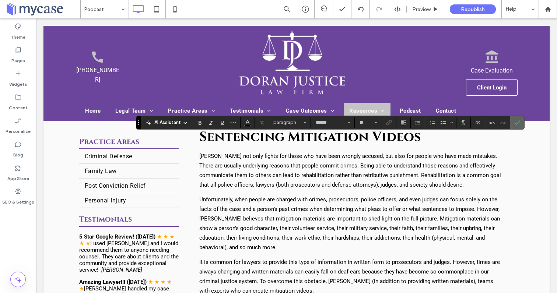
click at [518, 124] on icon "Confirm" at bounding box center [518, 123] width 6 height 6
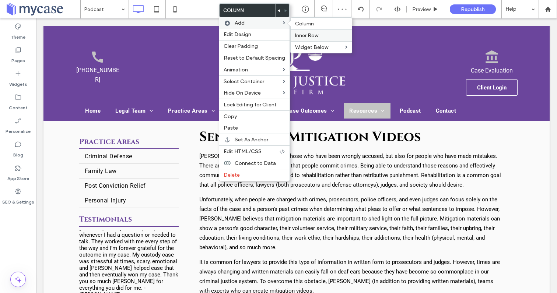
click at [302, 37] on span "Inner Row" at bounding box center [306, 35] width 23 height 6
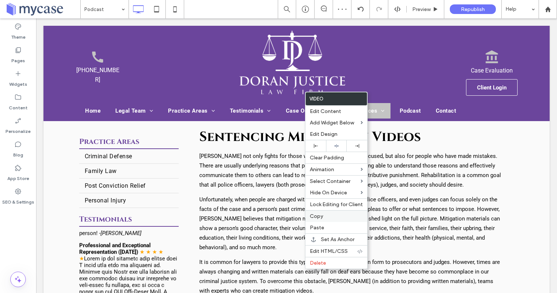
click at [318, 220] on div "Copy" at bounding box center [337, 217] width 62 height 12
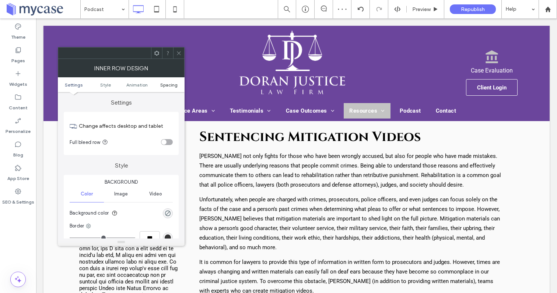
click at [166, 85] on span "Spacing" at bounding box center [168, 85] width 17 height 6
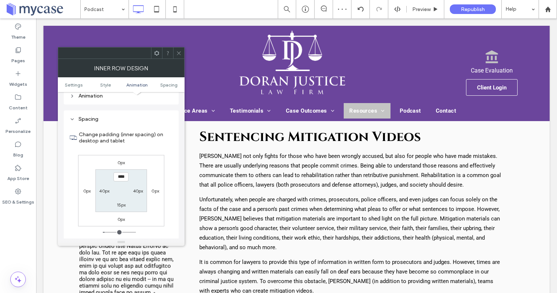
scroll to position [236, 0]
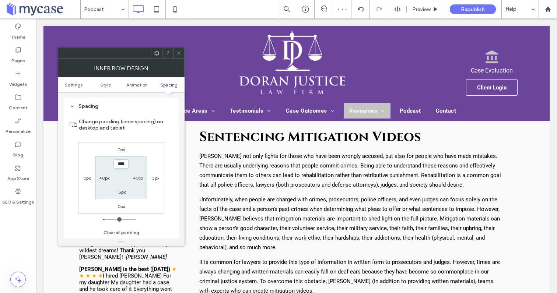
click at [102, 178] on label "40px" at bounding box center [104, 179] width 10 height 6
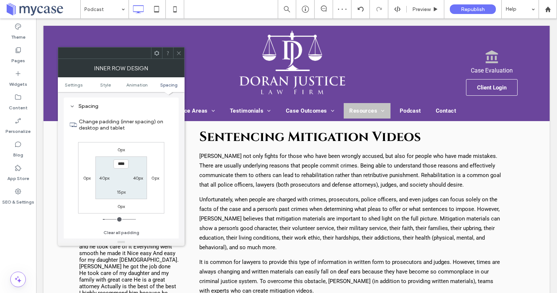
type input "**"
type input "*"
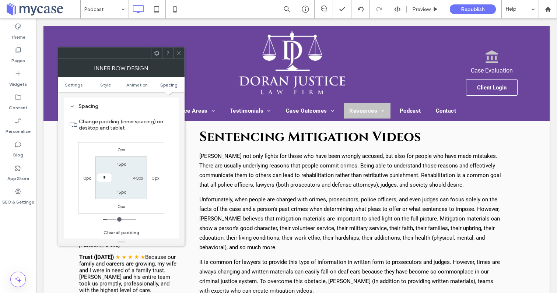
type input "***"
click at [138, 177] on label "40px" at bounding box center [138, 179] width 10 height 6
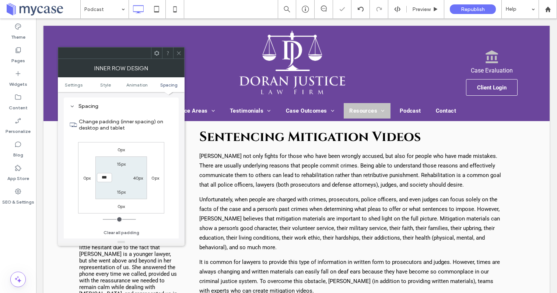
type input "**"
type input "*"
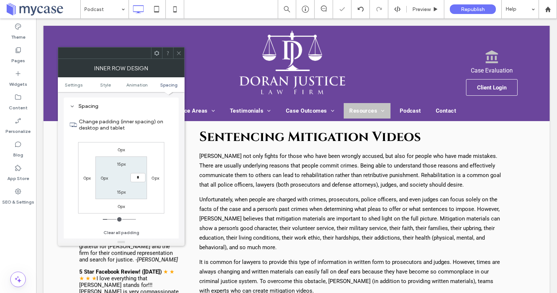
type input "*"
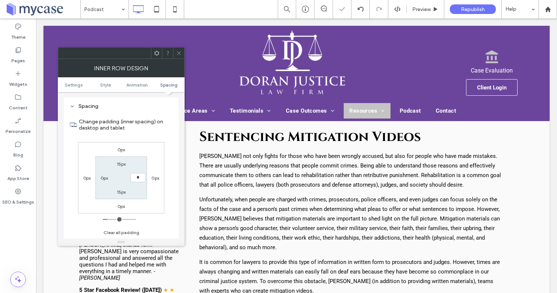
type input "***"
click at [122, 165] on label "15px" at bounding box center [121, 164] width 9 height 6
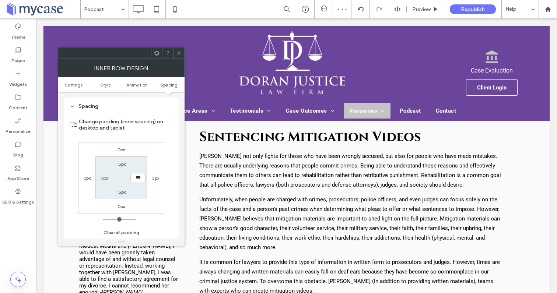
type input "**"
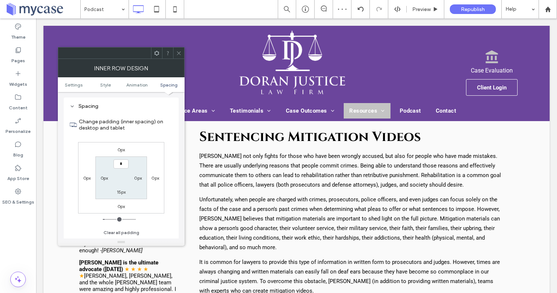
type input "*"
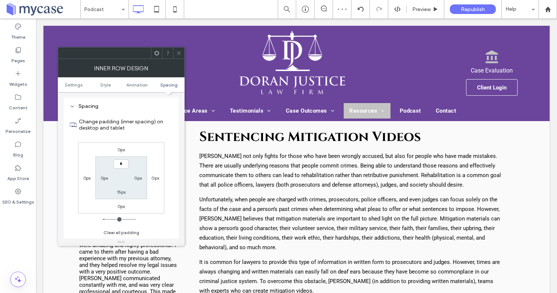
type input "*"
type input "***"
click at [121, 191] on label "15px" at bounding box center [121, 193] width 9 height 6
type input "**"
type input "*"
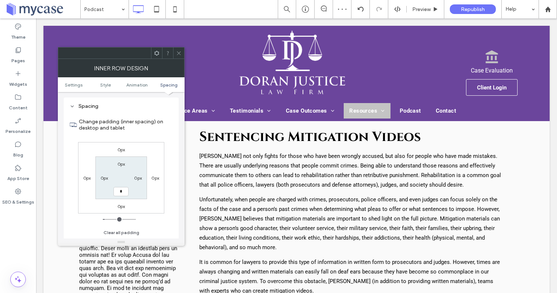
type input "*"
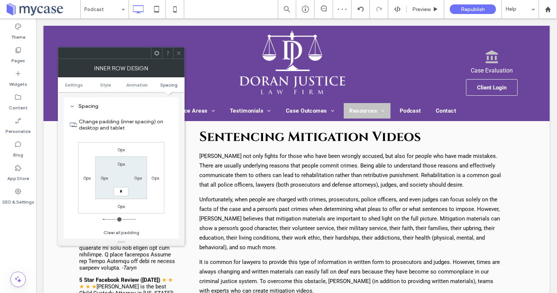
type input "***"
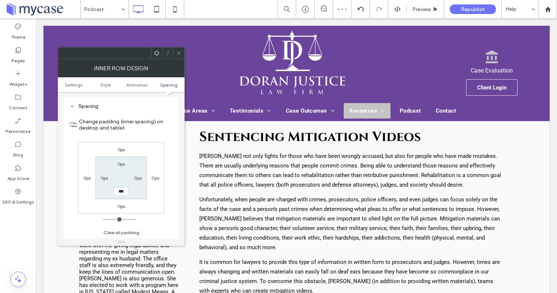
click at [181, 53] on icon at bounding box center [179, 54] width 6 height 6
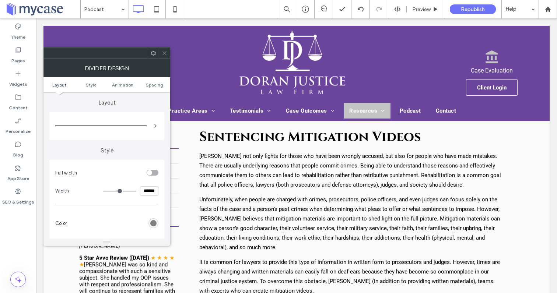
click at [163, 51] on icon at bounding box center [165, 54] width 6 height 6
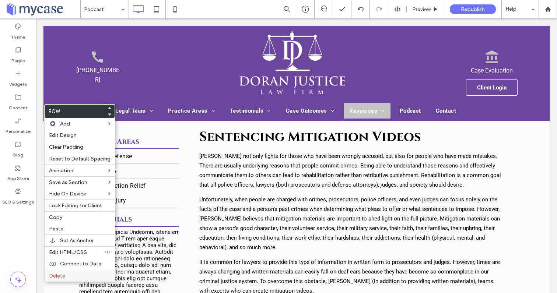
click at [65, 275] on label "Delete" at bounding box center [80, 276] width 62 height 6
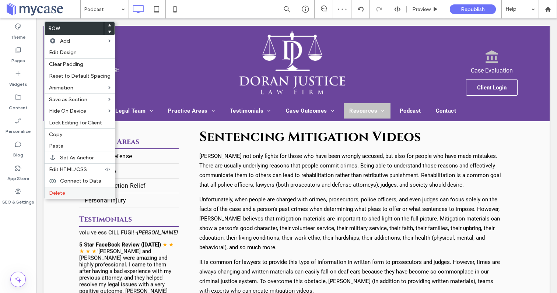
click at [67, 193] on label "Delete" at bounding box center [80, 193] width 62 height 6
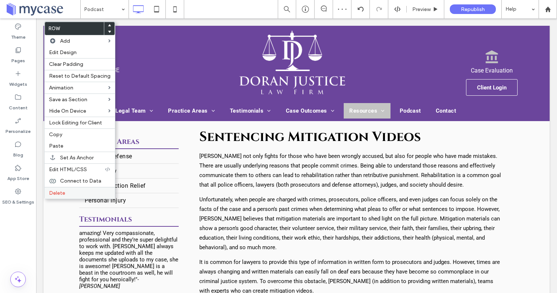
click at [68, 193] on label "Delete" at bounding box center [80, 193] width 62 height 6
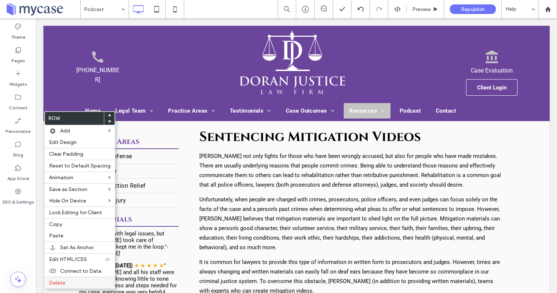
click at [61, 282] on span "Delete" at bounding box center [57, 283] width 16 height 6
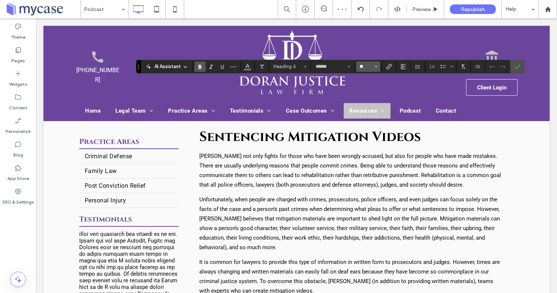
click at [359, 68] on input "**" at bounding box center [366, 67] width 14 height 6
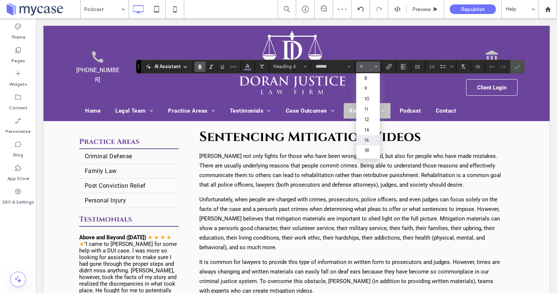
click at [367, 143] on label "16" at bounding box center [369, 140] width 24 height 10
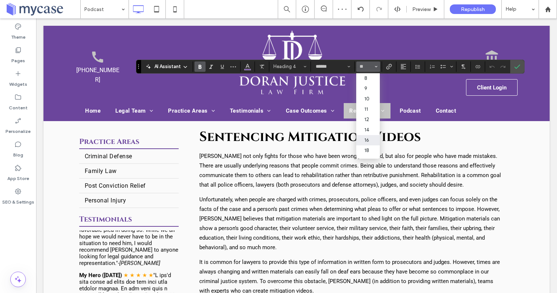
type input "**"
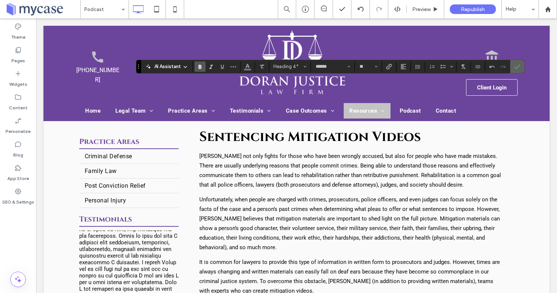
click at [515, 67] on icon "Confirm" at bounding box center [518, 67] width 6 height 6
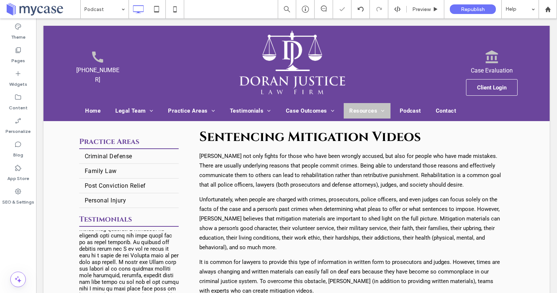
type input "******"
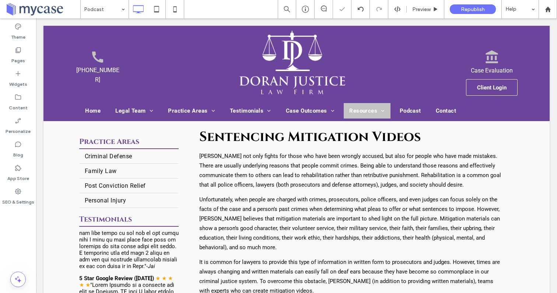
type input "**"
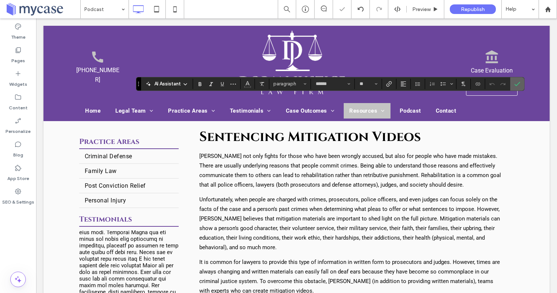
click at [523, 84] on section at bounding box center [518, 83] width 14 height 13
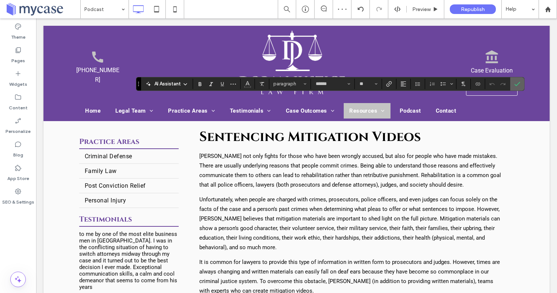
click at [516, 86] on icon "Confirm" at bounding box center [518, 84] width 6 height 6
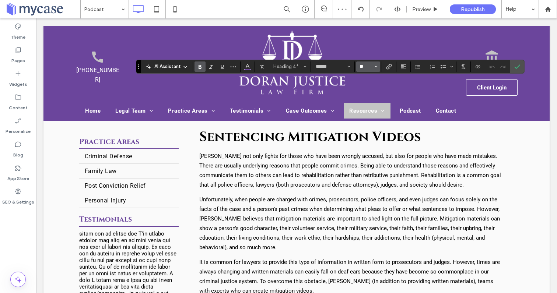
click at [372, 68] on input "**" at bounding box center [366, 67] width 14 height 6
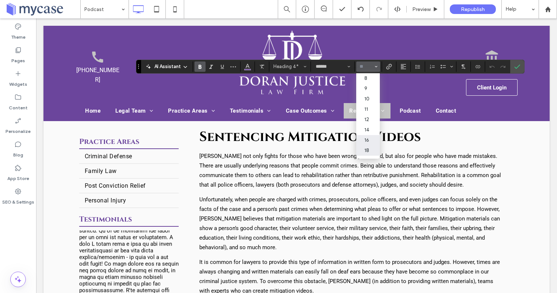
scroll to position [8, 0]
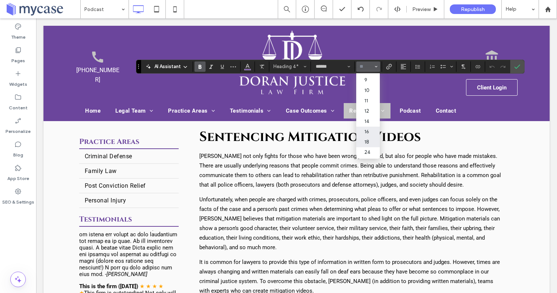
click at [368, 142] on label "18" at bounding box center [369, 142] width 24 height 10
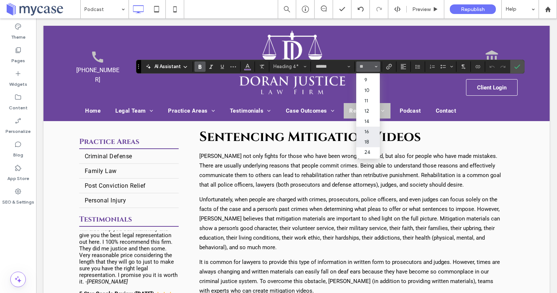
type input "**"
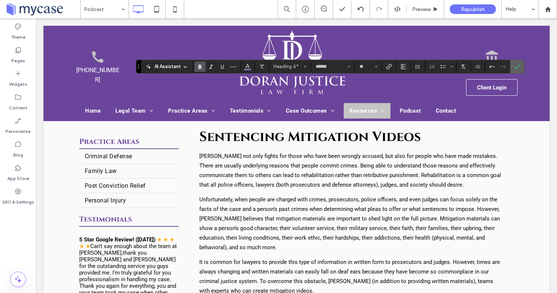
click at [516, 66] on icon "Confirm" at bounding box center [518, 67] width 6 height 6
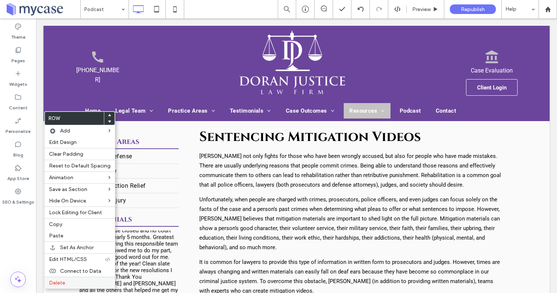
click at [60, 285] on span "Delete" at bounding box center [57, 283] width 16 height 6
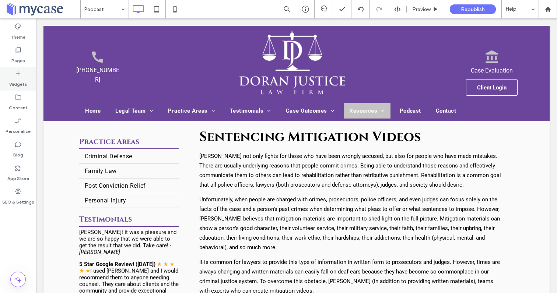
click at [17, 76] on icon at bounding box center [17, 73] width 7 height 7
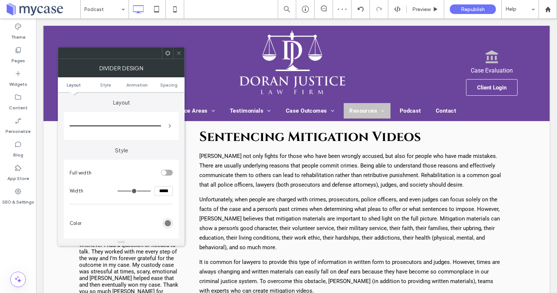
click at [167, 224] on div "rgb(128, 128, 128)" at bounding box center [168, 223] width 6 height 6
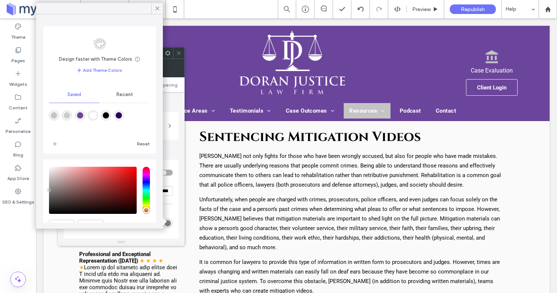
click at [82, 116] on div "rgba(107,69,156,1)" at bounding box center [80, 115] width 6 height 6
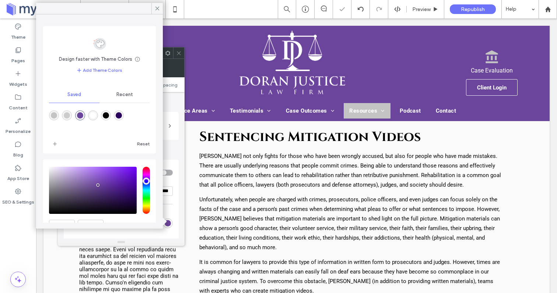
click at [106, 117] on div "rgba(0,0,0,1)" at bounding box center [106, 115] width 6 height 6
type input "*******"
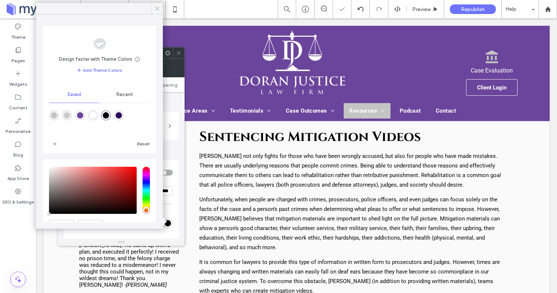
click at [156, 6] on icon at bounding box center [157, 8] width 7 height 7
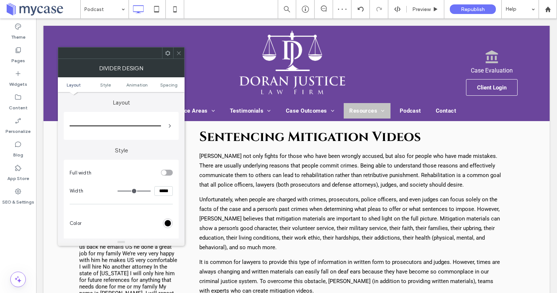
click at [175, 55] on div at bounding box center [178, 53] width 11 height 11
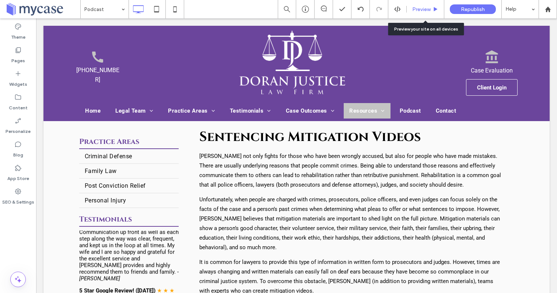
click at [432, 7] on div "Preview" at bounding box center [425, 9] width 37 height 6
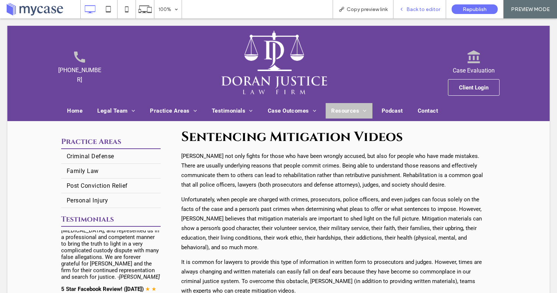
click at [412, 13] on div "Back to editor" at bounding box center [420, 9] width 53 height 18
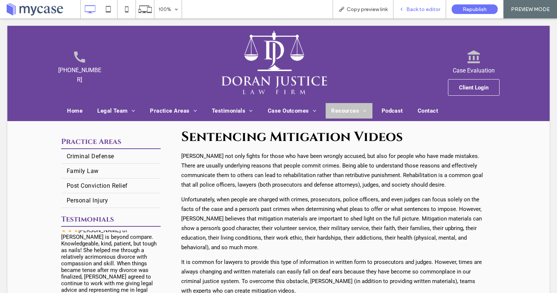
click at [412, 8] on span "Back to editor" at bounding box center [424, 9] width 34 height 6
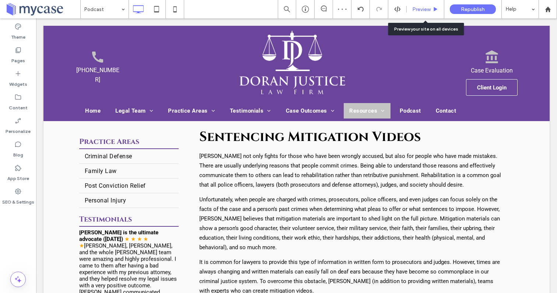
click at [425, 8] on span "Preview" at bounding box center [422, 9] width 18 height 6
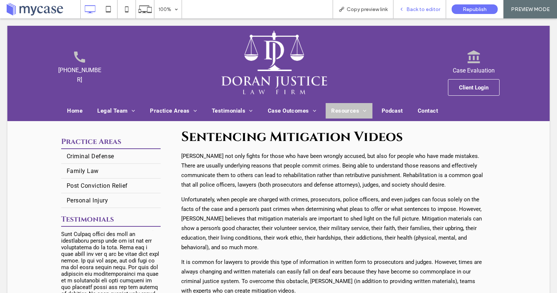
click at [432, 10] on span "Back to editor" at bounding box center [424, 9] width 34 height 6
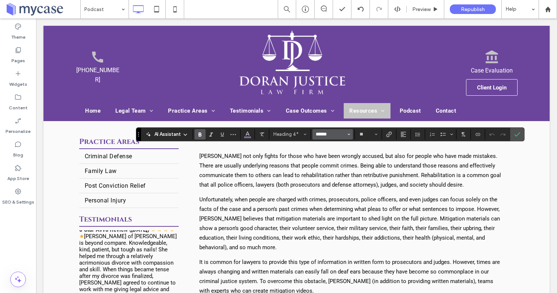
click at [316, 133] on input "******" at bounding box center [330, 135] width 31 height 6
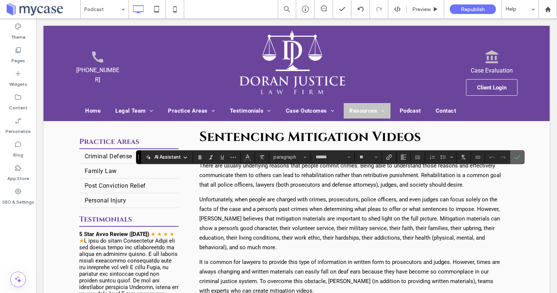
click at [517, 159] on use "Confirm" at bounding box center [518, 157] width 6 height 4
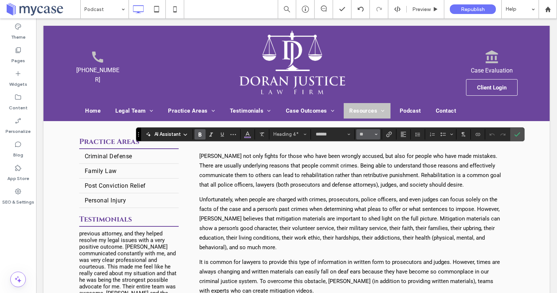
click at [366, 138] on button "**" at bounding box center [369, 134] width 24 height 10
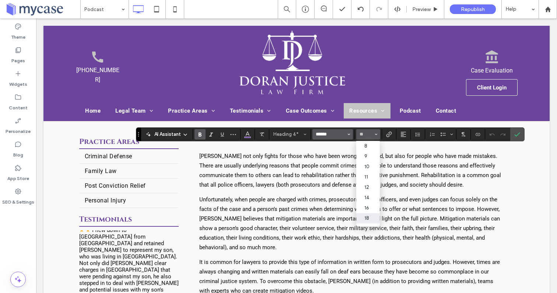
click at [332, 132] on input "******" at bounding box center [330, 135] width 31 height 6
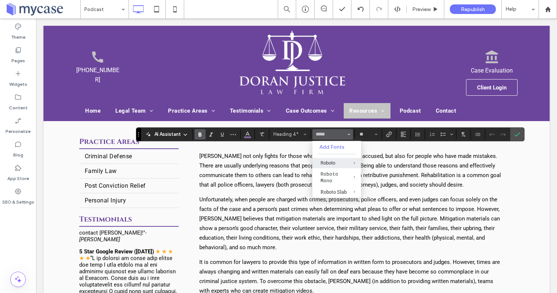
click at [334, 163] on div "Roboto" at bounding box center [337, 163] width 32 height 6
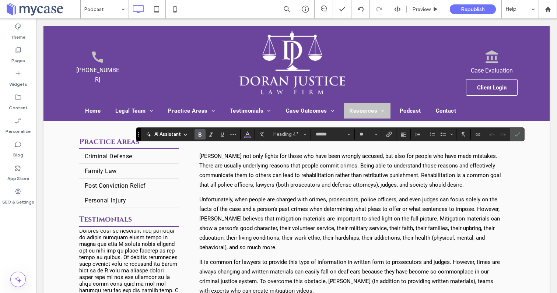
type input "******"
click at [515, 138] on span "Confirm" at bounding box center [516, 134] width 3 height 13
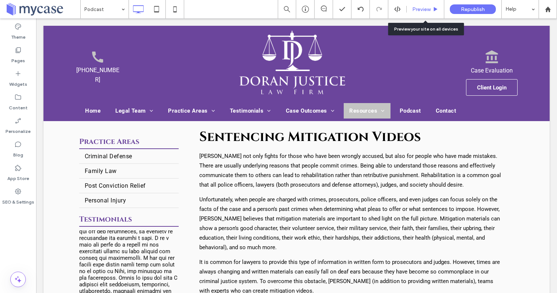
click at [421, 6] on div "Preview" at bounding box center [426, 9] width 38 height 18
click at [421, 8] on span "Preview" at bounding box center [422, 9] width 18 height 6
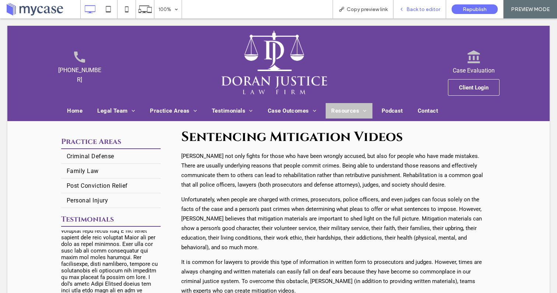
click at [414, 13] on div "Back to editor" at bounding box center [420, 9] width 53 height 18
click at [420, 11] on span "Back to editor" at bounding box center [424, 9] width 34 height 6
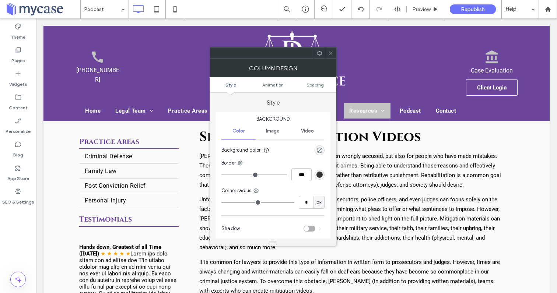
click at [330, 54] on use at bounding box center [331, 53] width 4 height 4
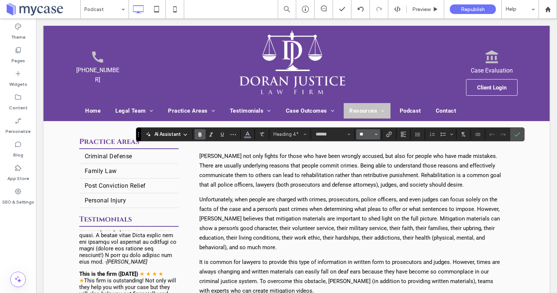
click at [369, 132] on input "**" at bounding box center [366, 135] width 14 height 6
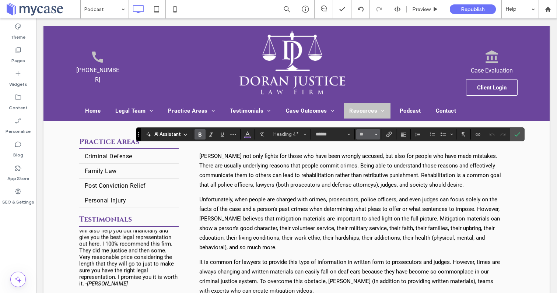
type input "**"
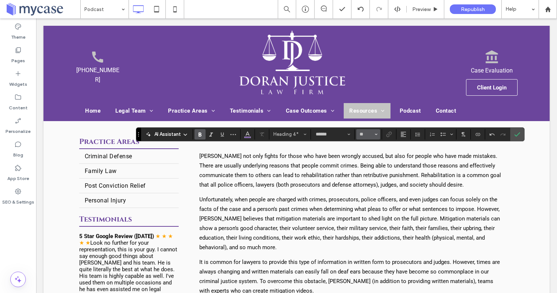
type input "******"
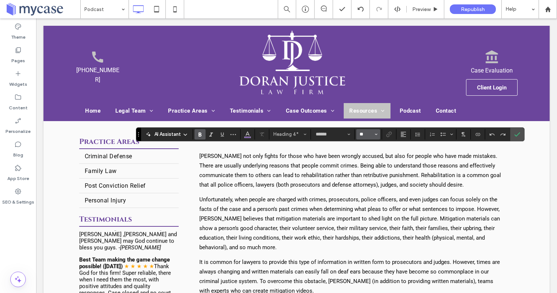
click at [364, 133] on input "**" at bounding box center [366, 135] width 14 height 6
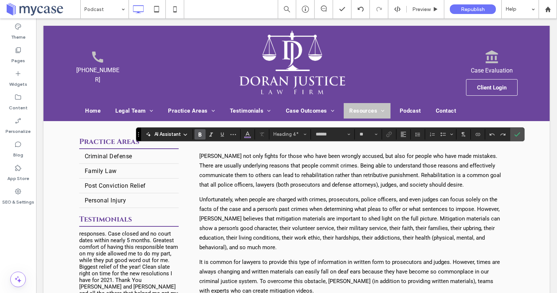
type input "**"
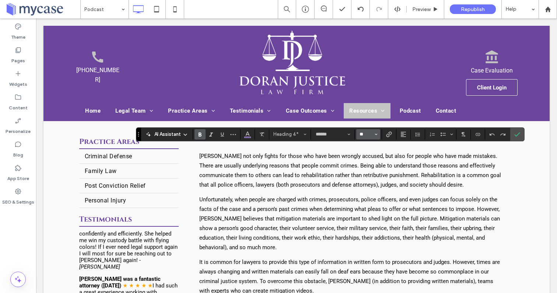
click at [365, 132] on input "**" at bounding box center [366, 135] width 14 height 6
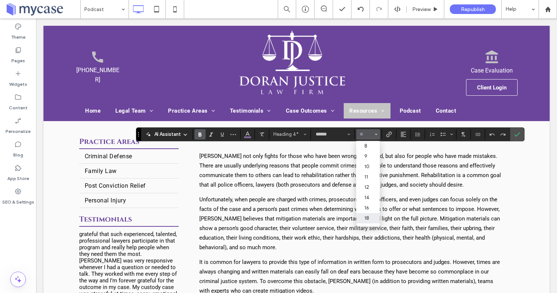
click at [368, 219] on label "18" at bounding box center [369, 218] width 24 height 10
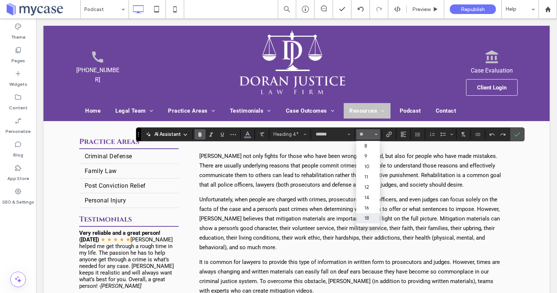
type input "**"
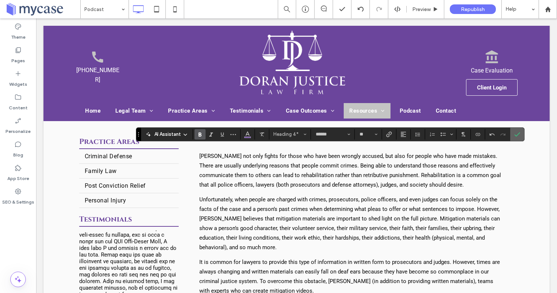
click at [518, 135] on icon "Confirm" at bounding box center [518, 135] width 6 height 6
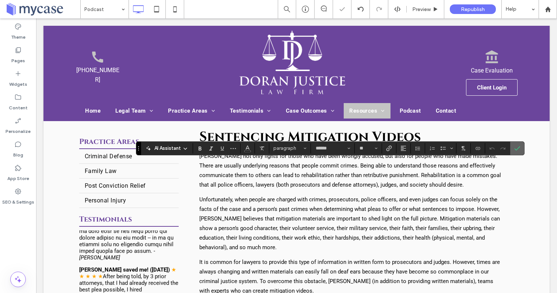
click at [521, 149] on label "Confirm" at bounding box center [517, 148] width 11 height 13
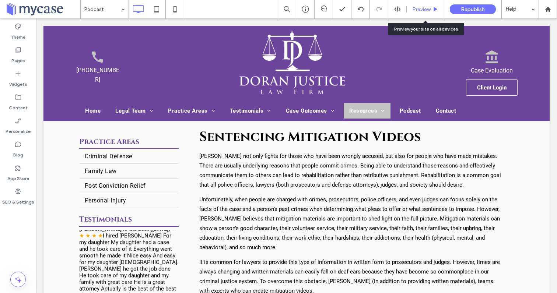
click at [426, 8] on span "Preview" at bounding box center [422, 9] width 18 height 6
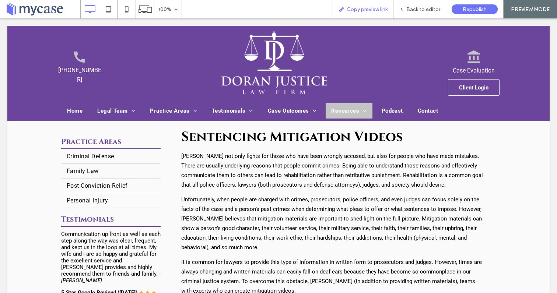
click at [379, 8] on span "Copy preview link" at bounding box center [367, 9] width 41 height 6
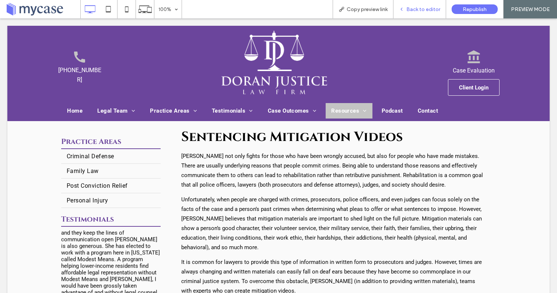
click at [414, 13] on div "Back to editor" at bounding box center [420, 9] width 53 height 18
click at [429, 11] on span "Back to editor" at bounding box center [424, 9] width 34 height 6
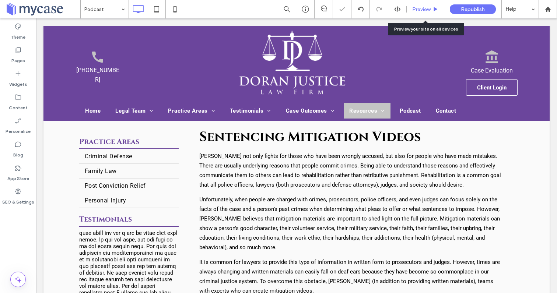
click at [424, 13] on div "Preview" at bounding box center [426, 9] width 38 height 18
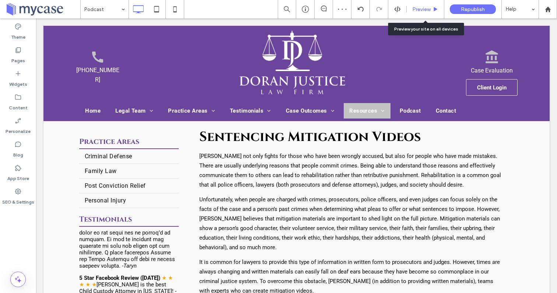
click at [424, 13] on div "Preview" at bounding box center [426, 9] width 38 height 18
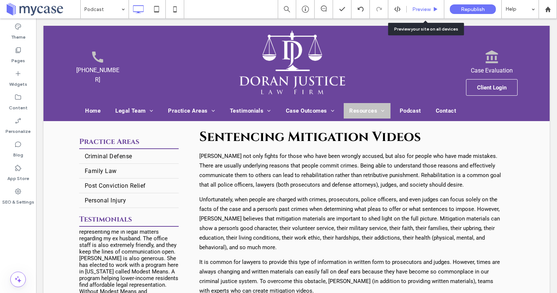
click at [428, 10] on span "Preview" at bounding box center [422, 9] width 18 height 6
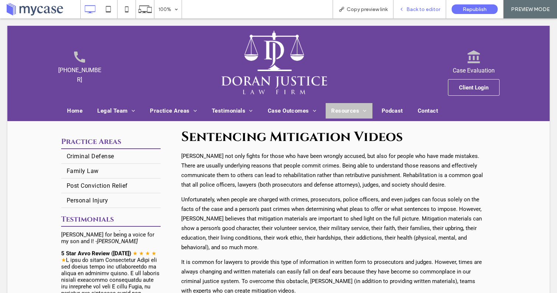
click at [414, 13] on div "Back to editor" at bounding box center [420, 9] width 53 height 18
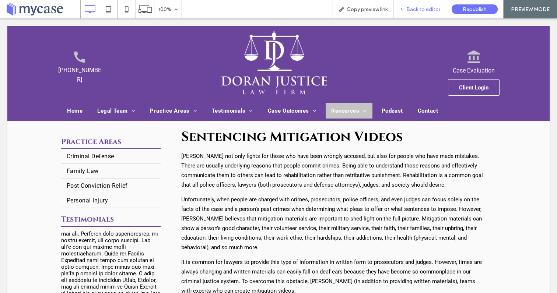
click at [414, 16] on div "Back to editor" at bounding box center [420, 9] width 53 height 18
click at [420, 16] on div "Back to editor" at bounding box center [420, 9] width 53 height 18
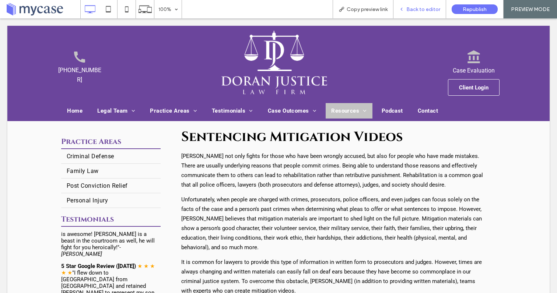
click at [420, 10] on span "Back to editor" at bounding box center [424, 9] width 34 height 6
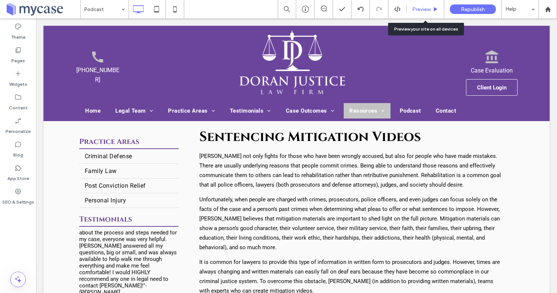
click at [431, 10] on div "Preview" at bounding box center [425, 9] width 37 height 6
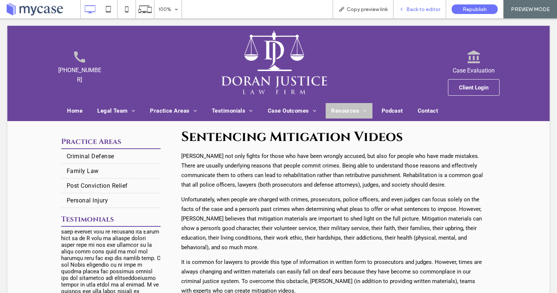
click at [414, 10] on span "Back to editor" at bounding box center [424, 9] width 34 height 6
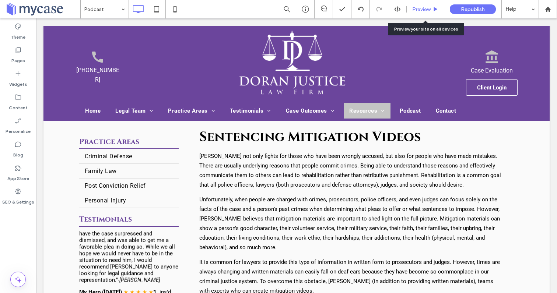
click at [428, 8] on span "Preview" at bounding box center [422, 9] width 18 height 6
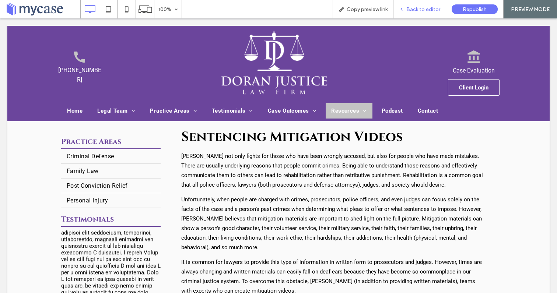
click at [414, 9] on span "Back to editor" at bounding box center [424, 9] width 34 height 6
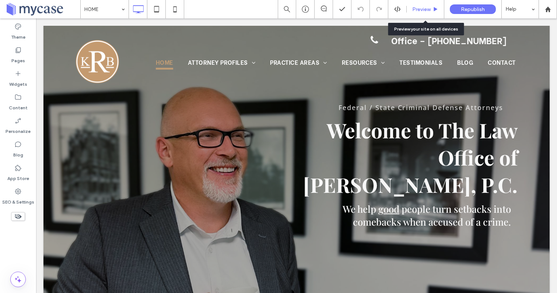
click at [416, 10] on span "Preview" at bounding box center [422, 9] width 18 height 6
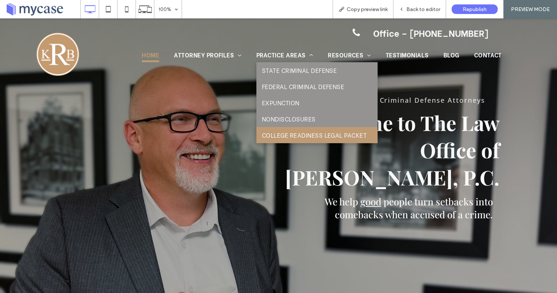
click at [284, 135] on span "COLLEGE READINESS LEGAL PACKET" at bounding box center [314, 135] width 105 height 9
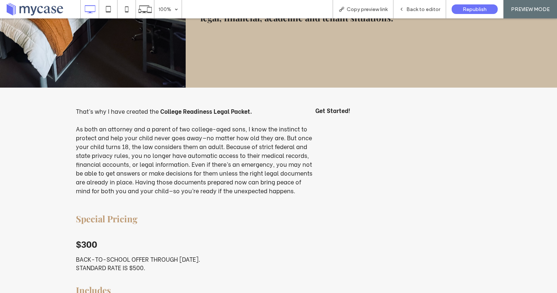
scroll to position [203, 0]
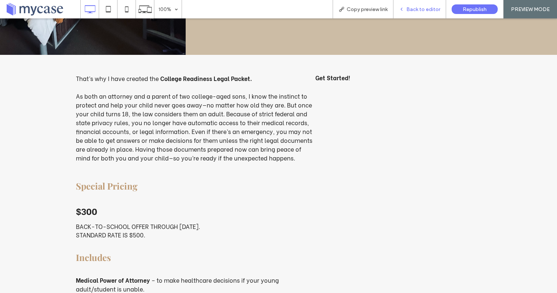
click at [414, 11] on span "Back to editor" at bounding box center [424, 9] width 34 height 6
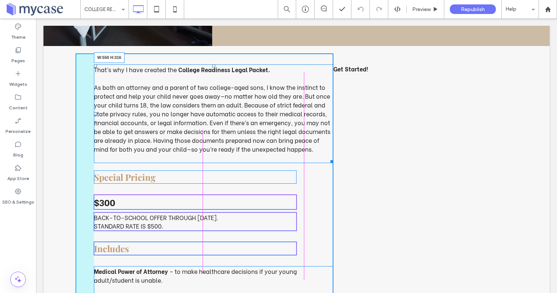
drag, startPoint x: 330, startPoint y: 161, endPoint x: 295, endPoint y: 160, distance: 35.4
click at [295, 160] on div "That’s why I have created the College Readiness Legal Packet. As both an attorn…" at bounding box center [214, 114] width 240 height 99
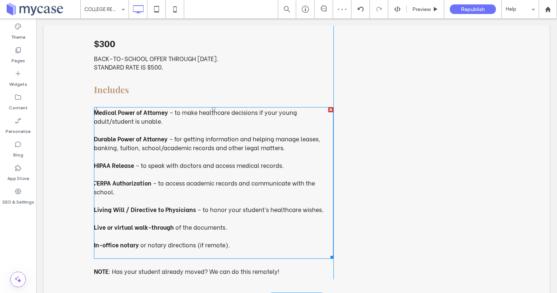
scroll to position [391, 0]
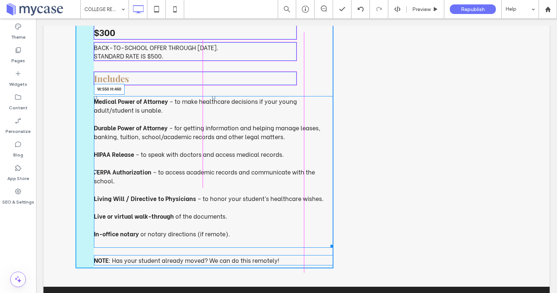
drag, startPoint x: 331, startPoint y: 245, endPoint x: 329, endPoint y: 258, distance: 13.4
click at [293, 240] on div "Medical Power of Attorney – to make healthcare decisions if your young adult/st…" at bounding box center [214, 172] width 240 height 152
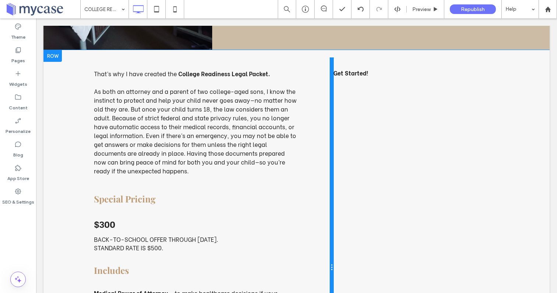
scroll to position [188, 0]
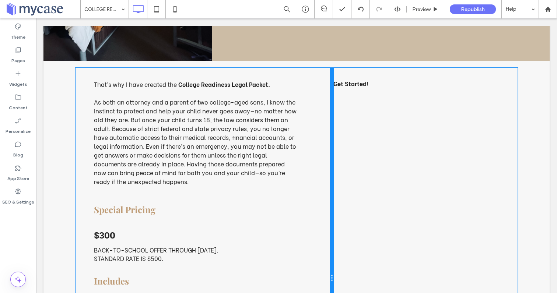
drag, startPoint x: 331, startPoint y: 201, endPoint x: 324, endPoint y: 199, distance: 6.9
click at [324, 199] on div "That’s why I have created the College Readiness Legal Packet. As both an attorn…" at bounding box center [205, 278] width 258 height 421
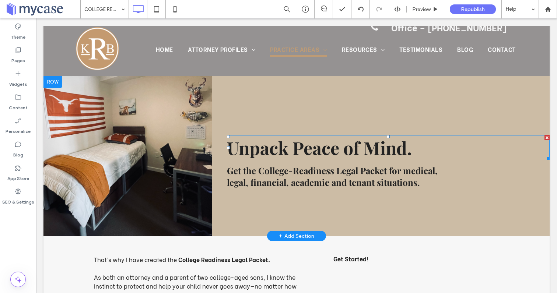
scroll to position [0, 0]
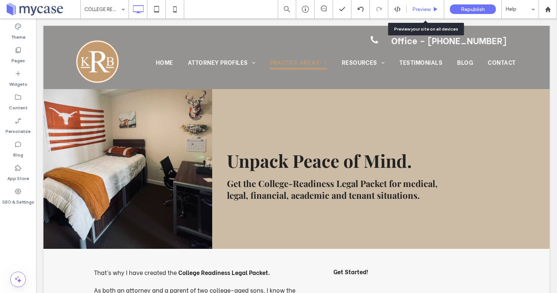
click at [424, 7] on span "Preview" at bounding box center [422, 9] width 18 height 6
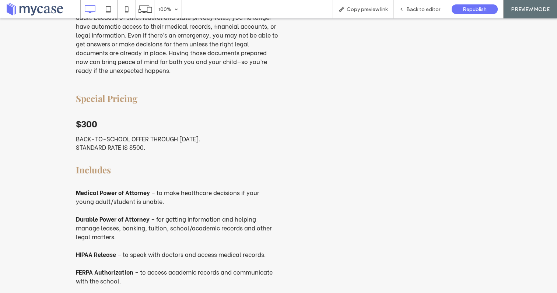
scroll to position [303, 0]
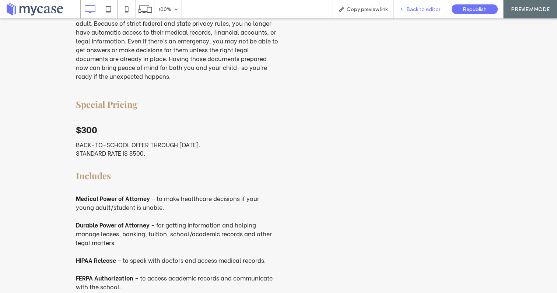
click at [421, 11] on span "Back to editor" at bounding box center [424, 9] width 34 height 6
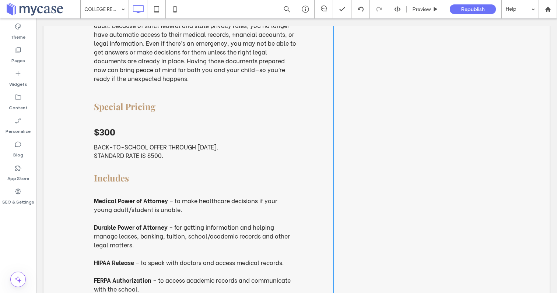
scroll to position [291, 0]
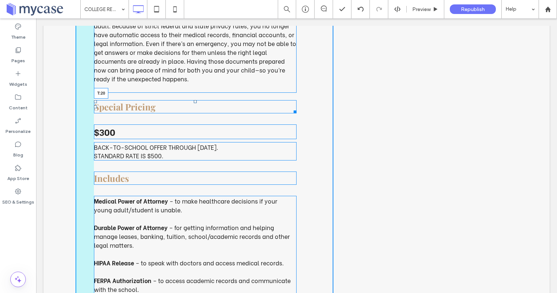
click at [196, 101] on div at bounding box center [195, 101] width 3 height 3
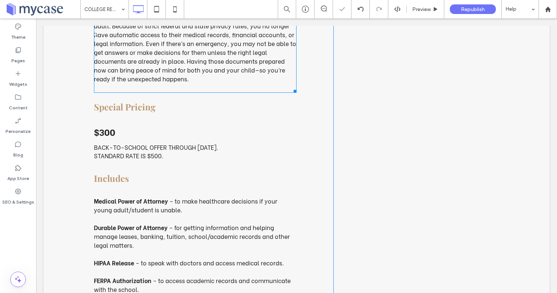
click at [147, 88] on p at bounding box center [195, 87] width 203 height 9
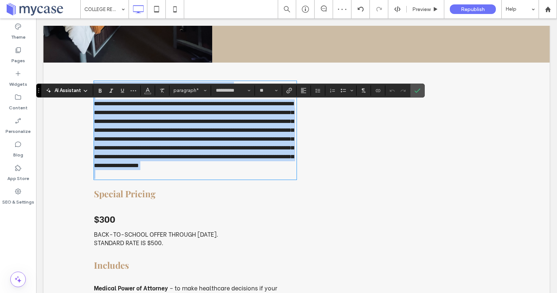
scroll to position [193, 0]
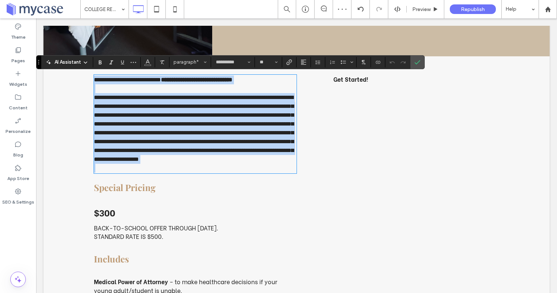
click at [123, 173] on p at bounding box center [195, 168] width 203 height 9
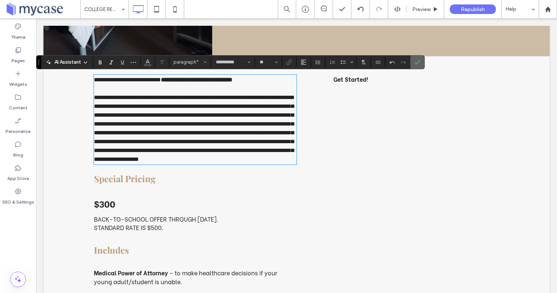
click at [417, 65] on span "Confirm" at bounding box center [416, 62] width 3 height 13
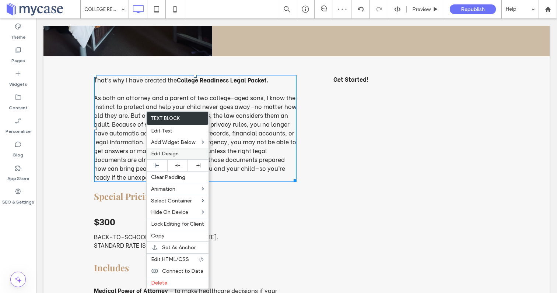
click at [184, 153] on label "Edit Design" at bounding box center [177, 154] width 53 height 6
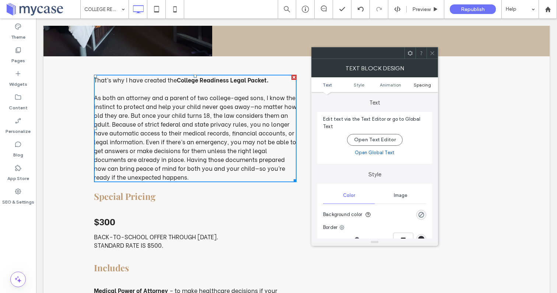
click at [424, 86] on span "Spacing" at bounding box center [422, 85] width 17 height 6
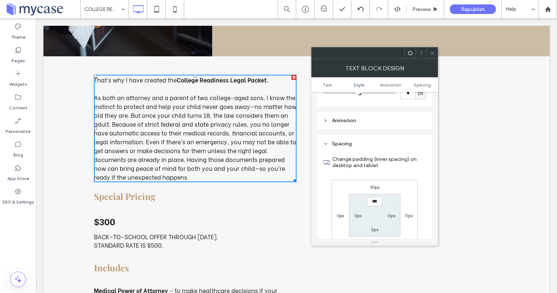
scroll to position [212, 0]
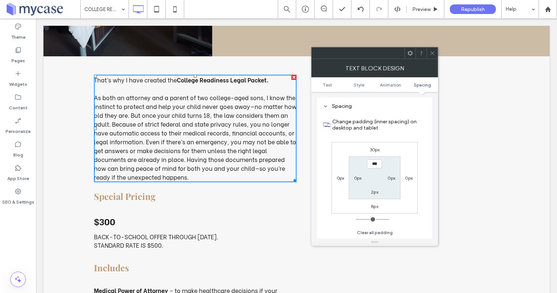
click at [374, 208] on label "8px" at bounding box center [374, 207] width 7 height 6
type input "*"
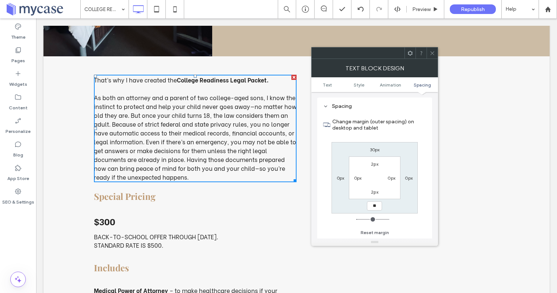
type input "**"
type input "****"
click at [433, 56] on span at bounding box center [433, 53] width 6 height 11
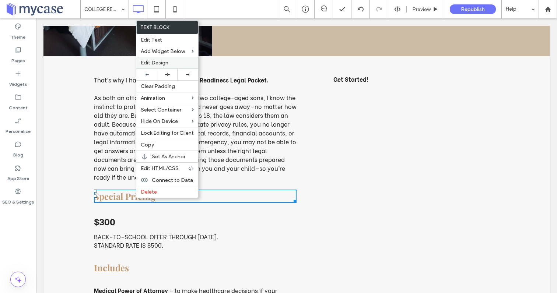
click at [158, 62] on span "Edit Design" at bounding box center [155, 63] width 28 height 6
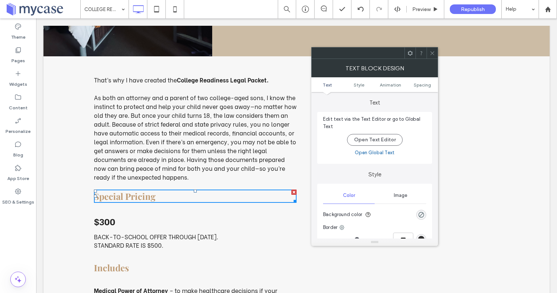
click at [422, 88] on ul "Text Style Animation Spacing" at bounding box center [375, 84] width 127 height 15
click at [421, 85] on span "Spacing" at bounding box center [422, 85] width 17 height 6
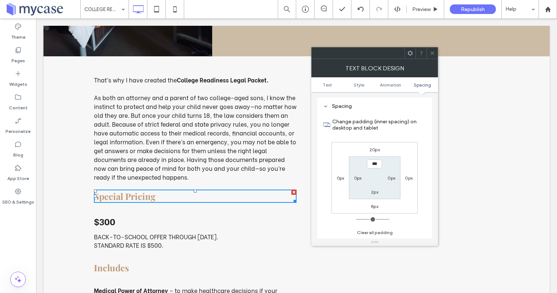
click at [370, 152] on label "20px" at bounding box center [375, 150] width 10 height 6
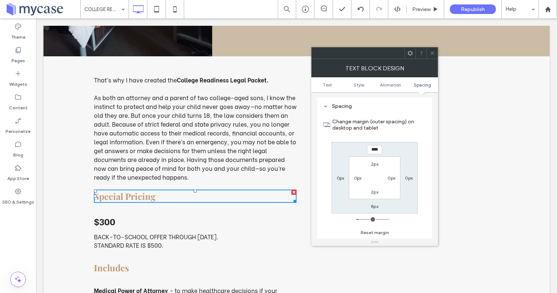
click at [374, 207] on label "8px" at bounding box center [374, 207] width 7 height 6
type input "*"
type input "**"
type input "****"
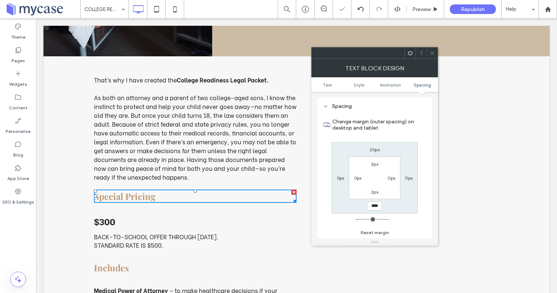
click at [432, 53] on icon at bounding box center [433, 54] width 6 height 6
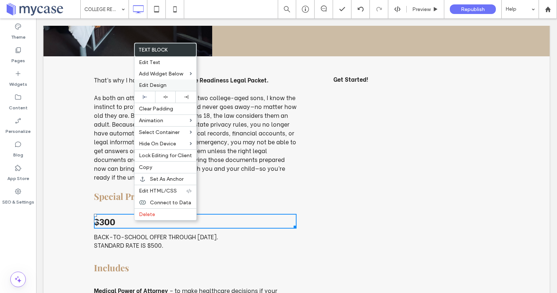
click at [150, 83] on span "Edit Design" at bounding box center [153, 85] width 28 height 6
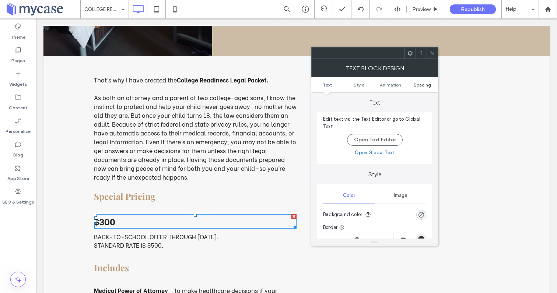
click at [421, 85] on span "Spacing" at bounding box center [422, 85] width 17 height 6
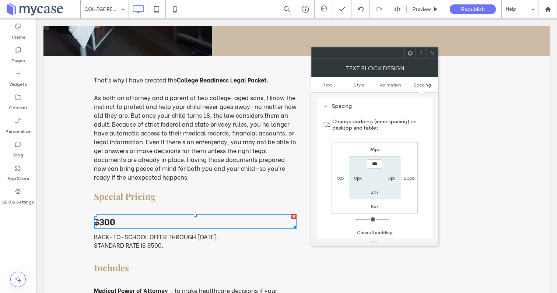
click at [434, 53] on icon at bounding box center [433, 54] width 6 height 6
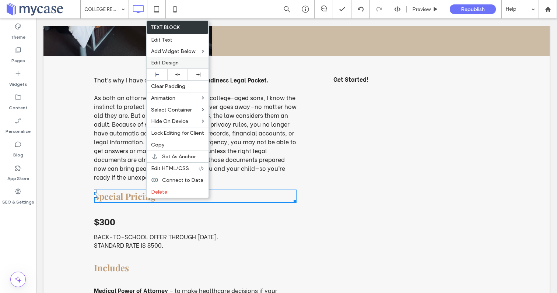
click at [162, 60] on span "Edit Design" at bounding box center [165, 63] width 28 height 6
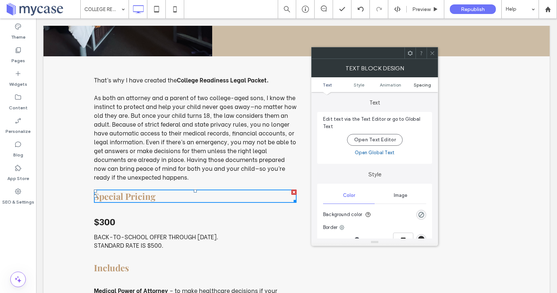
click at [427, 85] on span "Spacing" at bounding box center [422, 85] width 17 height 6
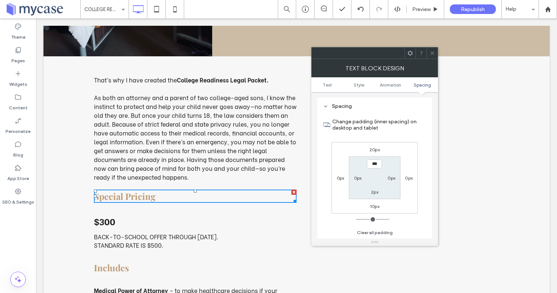
click at [432, 55] on icon at bounding box center [433, 54] width 6 height 6
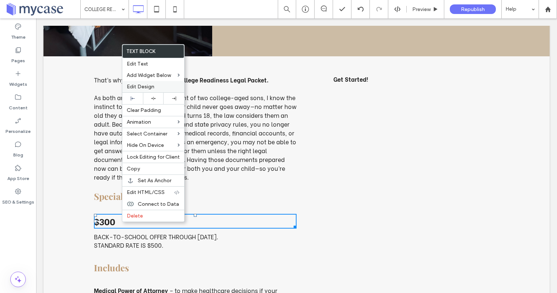
click at [147, 85] on span "Edit Design" at bounding box center [141, 87] width 28 height 6
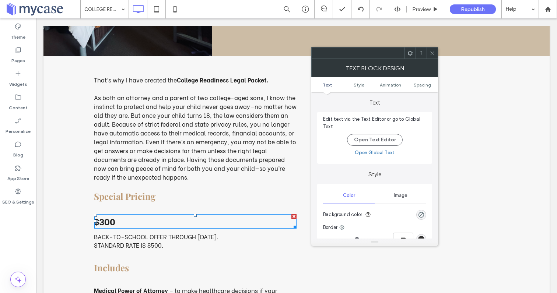
click at [421, 88] on ul "Text Style Animation Spacing" at bounding box center [375, 84] width 127 height 15
click at [420, 85] on span "Spacing" at bounding box center [422, 85] width 17 height 6
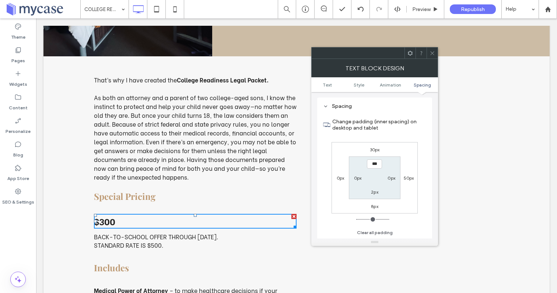
click at [372, 150] on label "30px" at bounding box center [375, 150] width 10 height 6
type input "**"
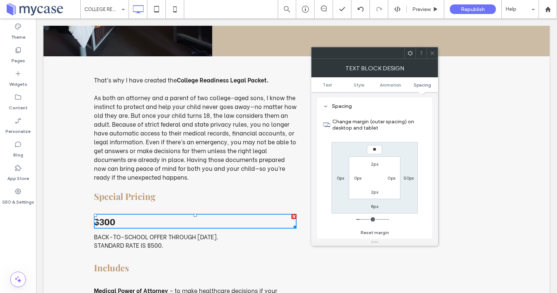
type input "**"
type input "****"
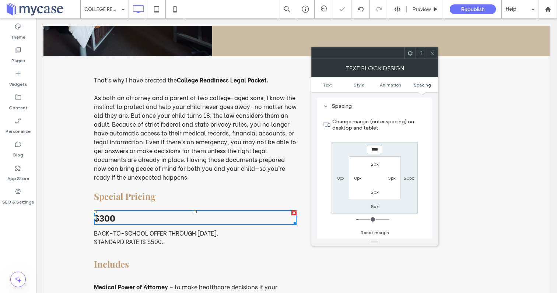
click at [432, 53] on icon at bounding box center [433, 54] width 6 height 6
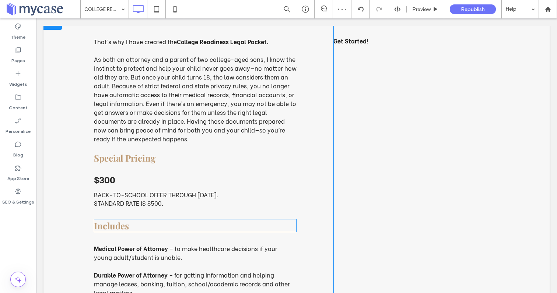
scroll to position [236, 0]
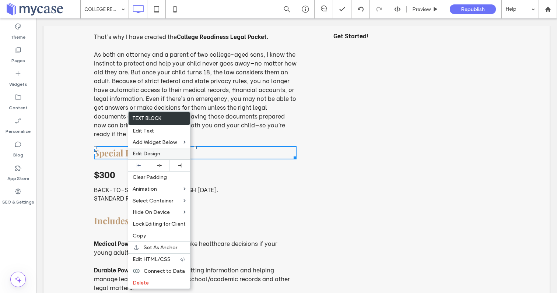
click at [146, 152] on span "Edit Design" at bounding box center [147, 154] width 28 height 6
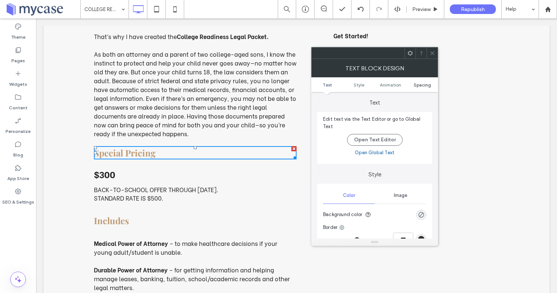
click at [426, 86] on span "Spacing" at bounding box center [422, 85] width 17 height 6
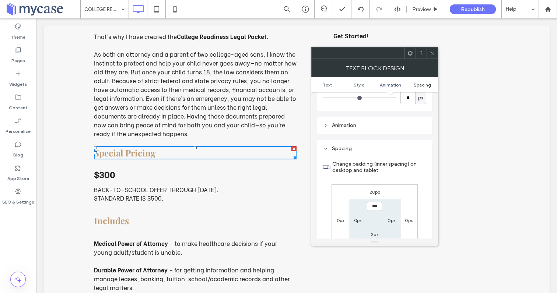
scroll to position [212, 0]
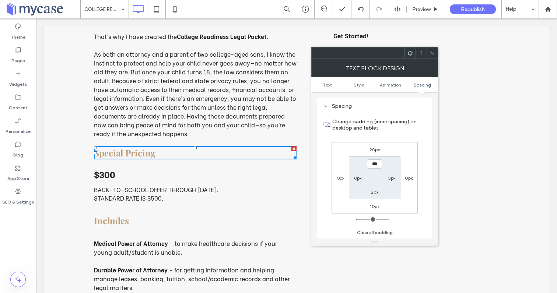
click at [431, 55] on icon at bounding box center [433, 54] width 6 height 6
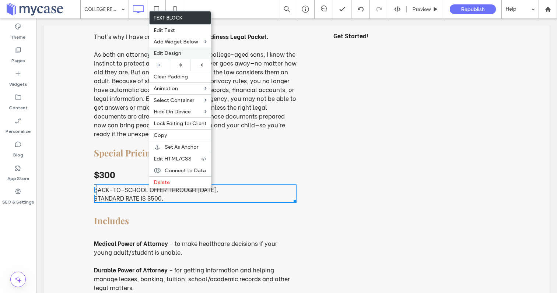
click at [166, 52] on span "Edit Design" at bounding box center [168, 53] width 28 height 6
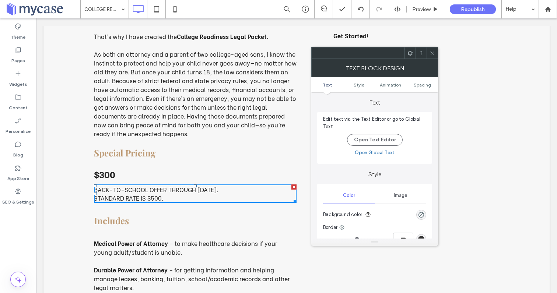
click at [420, 88] on ul "Text Style Animation Spacing" at bounding box center [375, 84] width 127 height 15
click at [420, 84] on span "Spacing" at bounding box center [422, 85] width 17 height 6
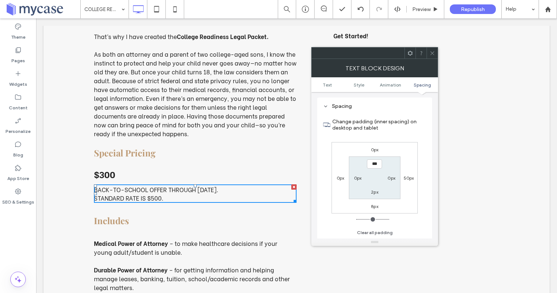
click at [374, 208] on label "8px" at bounding box center [374, 207] width 7 height 6
type input "*"
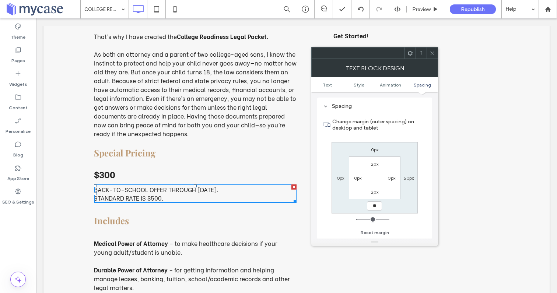
type input "**"
type input "****"
click at [434, 53] on icon at bounding box center [433, 54] width 6 height 6
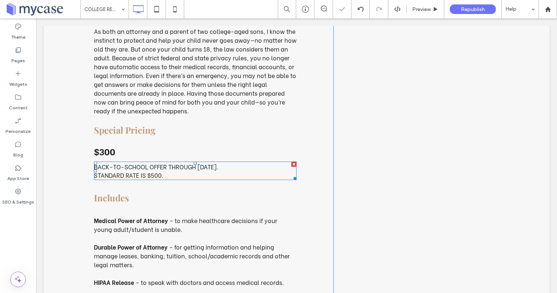
scroll to position [266, 0]
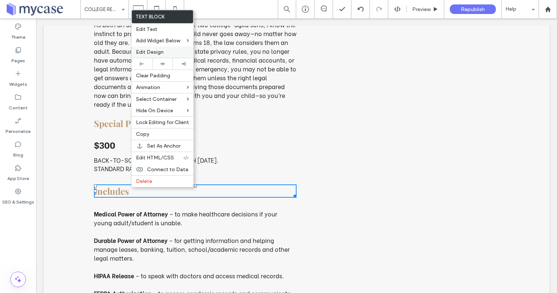
click at [148, 51] on span "Edit Design" at bounding box center [150, 52] width 28 height 6
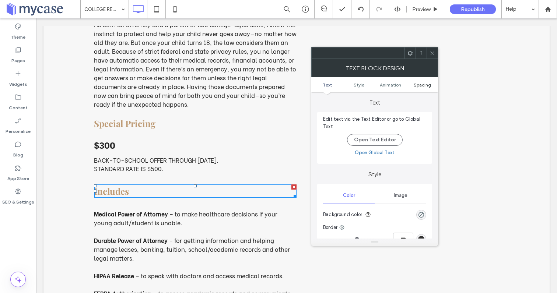
click at [426, 86] on span "Spacing" at bounding box center [422, 85] width 17 height 6
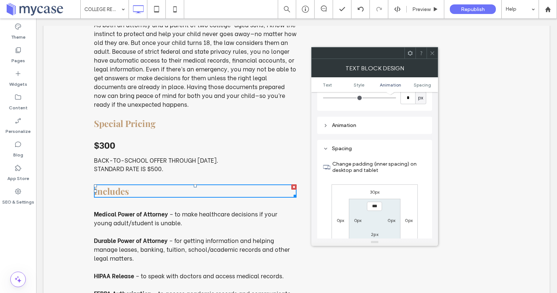
scroll to position [212, 0]
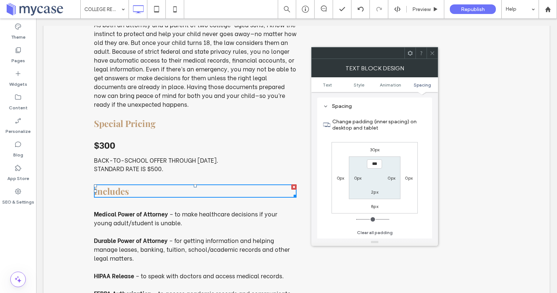
click at [372, 153] on div "30px" at bounding box center [375, 149] width 10 height 7
click at [372, 151] on label "30px" at bounding box center [375, 150] width 10 height 6
type input "**"
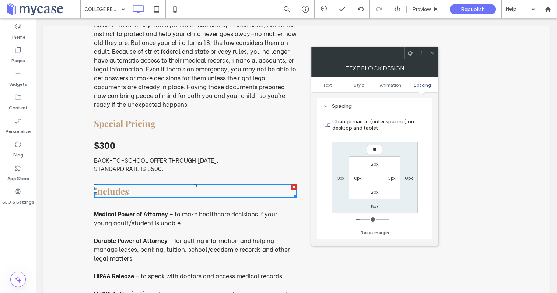
type input "**"
type input "****"
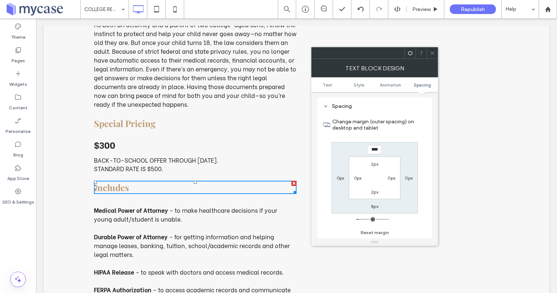
click at [376, 208] on label "8px" at bounding box center [374, 207] width 7 height 6
type input "*"
type input "**"
type input "****"
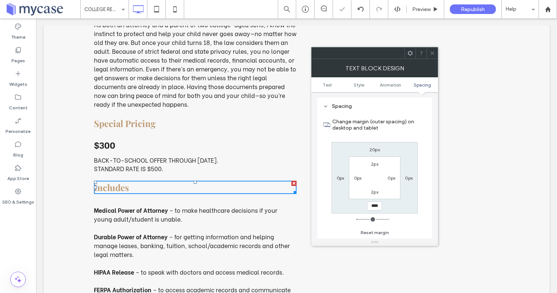
click at [433, 52] on icon at bounding box center [433, 54] width 6 height 6
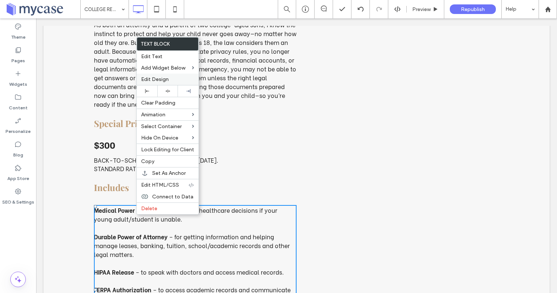
click at [158, 81] on span "Edit Design" at bounding box center [155, 79] width 28 height 6
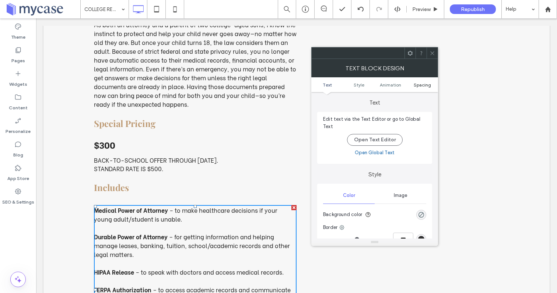
click at [421, 85] on span "Spacing" at bounding box center [422, 85] width 17 height 6
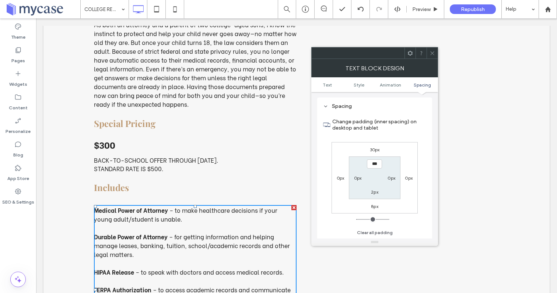
click at [372, 149] on label "30px" at bounding box center [375, 150] width 10 height 6
type input "**"
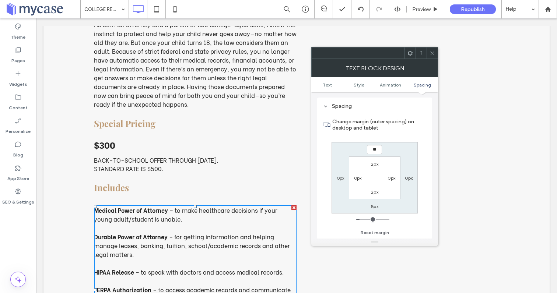
type input "*"
type input "**"
type input "****"
click at [377, 208] on label "8px" at bounding box center [374, 207] width 7 height 6
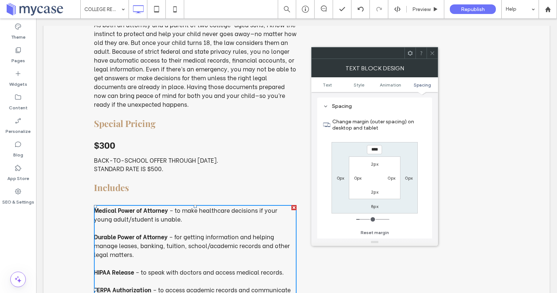
type input "*"
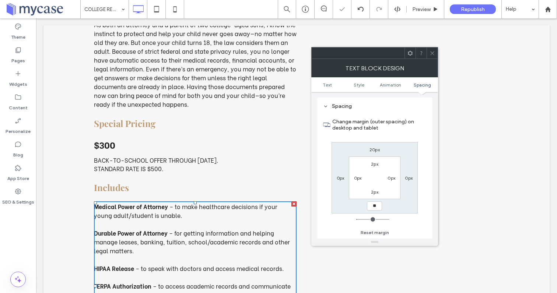
type input "**"
type input "****"
click at [434, 52] on icon at bounding box center [433, 54] width 6 height 6
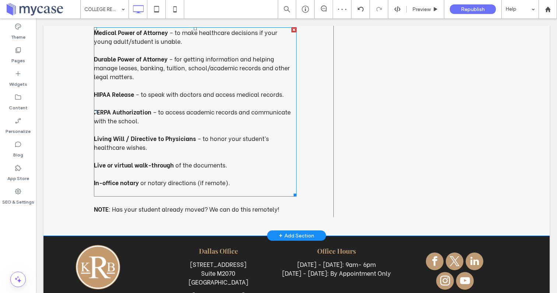
scroll to position [454, 0]
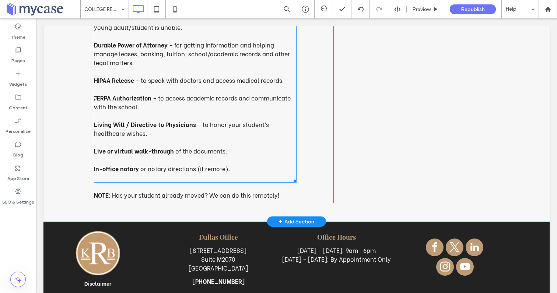
click at [190, 176] on p at bounding box center [195, 177] width 203 height 9
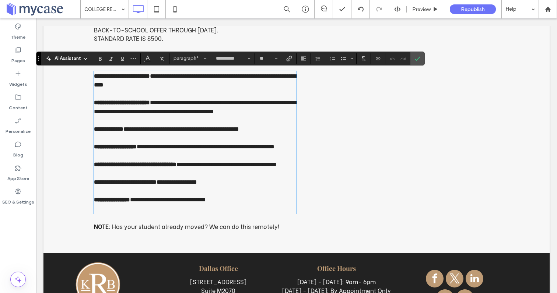
click at [164, 213] on p at bounding box center [195, 209] width 203 height 9
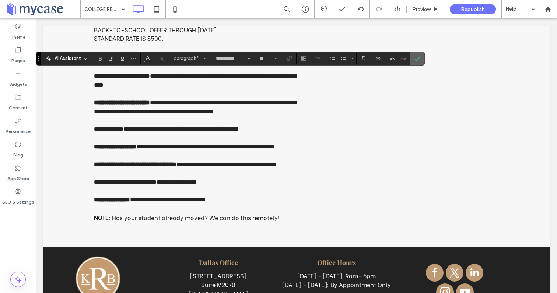
click at [420, 61] on icon "Confirm" at bounding box center [418, 59] width 6 height 6
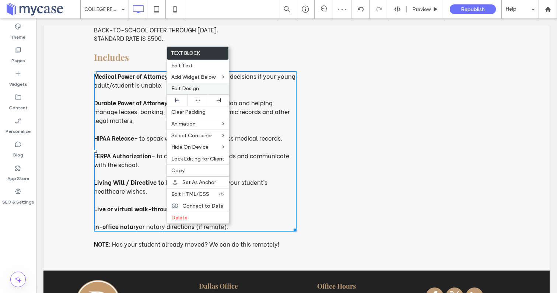
click at [184, 92] on div "Edit Design" at bounding box center [198, 88] width 62 height 11
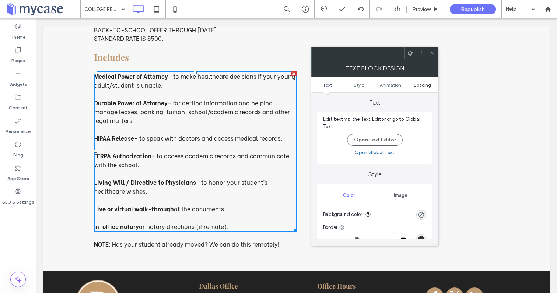
click at [426, 86] on span "Spacing" at bounding box center [422, 85] width 17 height 6
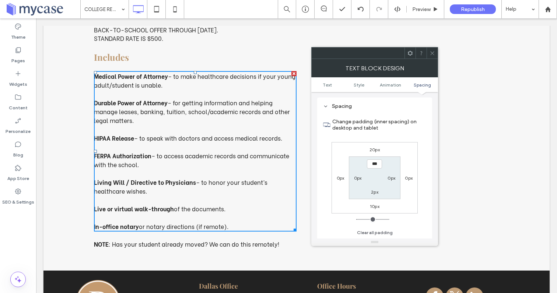
scroll to position [212, 0]
click at [433, 55] on icon at bounding box center [433, 54] width 6 height 6
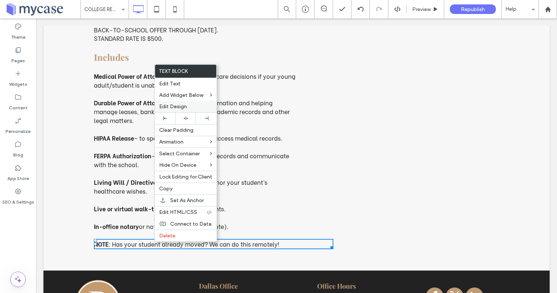
click at [190, 104] on label "Edit Design" at bounding box center [185, 107] width 53 height 6
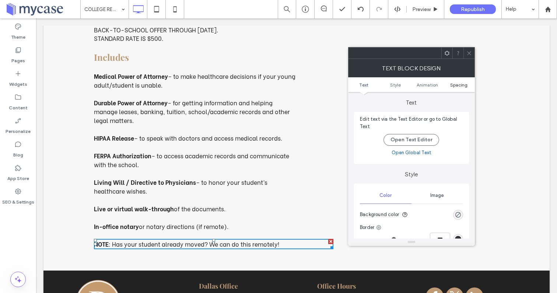
click at [464, 86] on span "Spacing" at bounding box center [459, 85] width 17 height 6
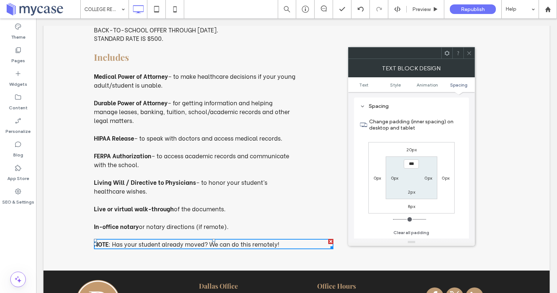
click at [413, 205] on label "8px" at bounding box center [411, 207] width 7 height 6
type input "*"
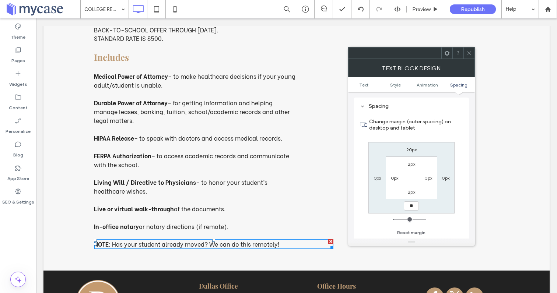
type input "**"
type input "****"
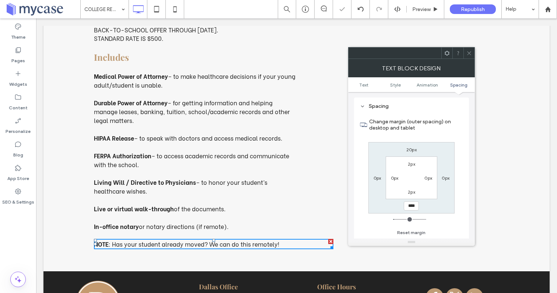
click at [469, 52] on icon at bounding box center [470, 54] width 6 height 6
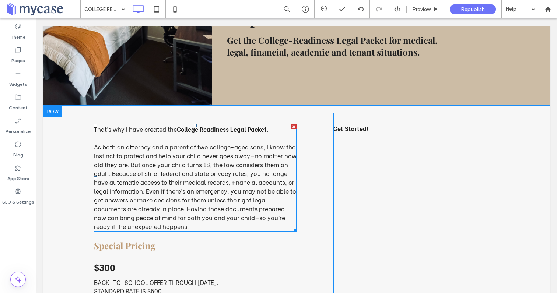
scroll to position [103, 0]
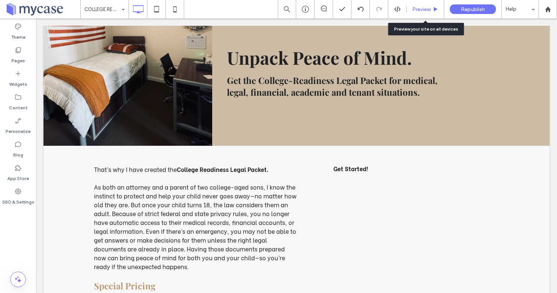
click at [411, 8] on div "Preview" at bounding box center [425, 9] width 37 height 6
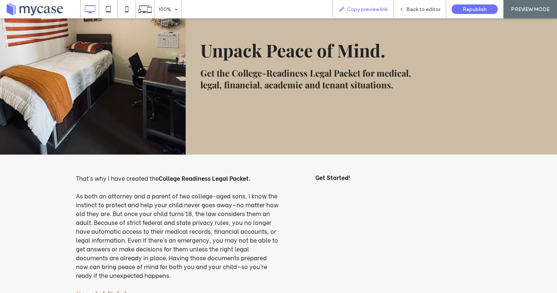
click at [377, 9] on span "Copy preview link" at bounding box center [367, 9] width 41 height 6
